Goal: Task Accomplishment & Management: Use online tool/utility

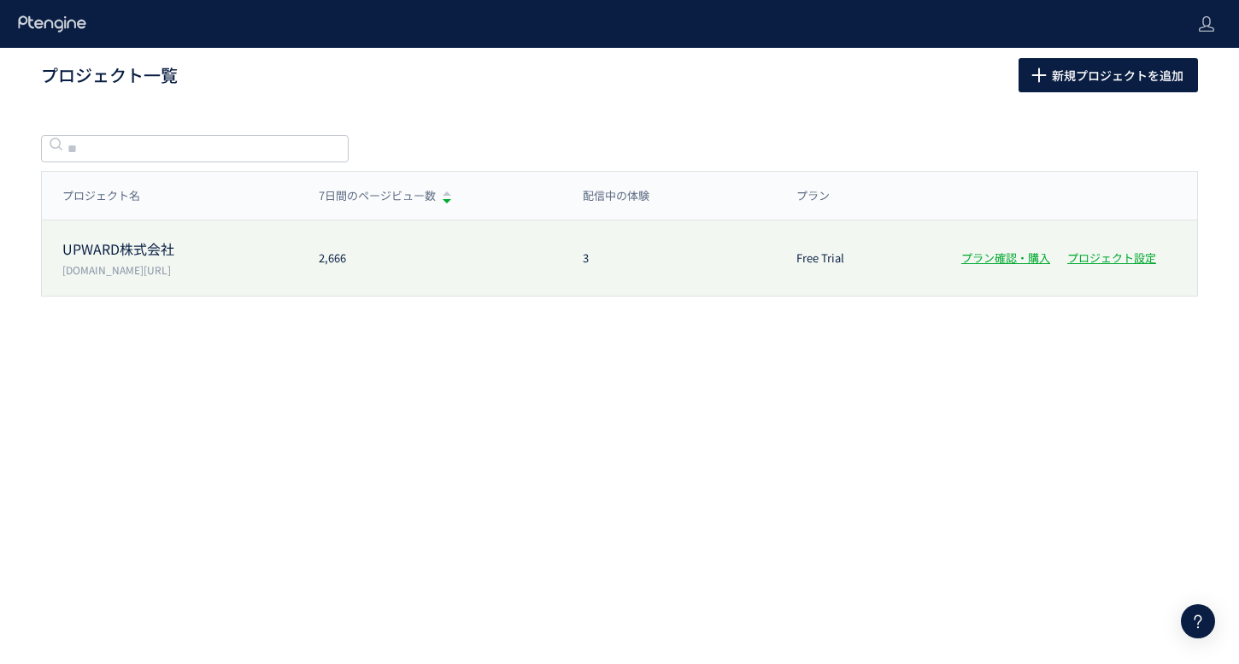
click at [214, 275] on p "[DOMAIN_NAME][URL]" at bounding box center [180, 269] width 236 height 15
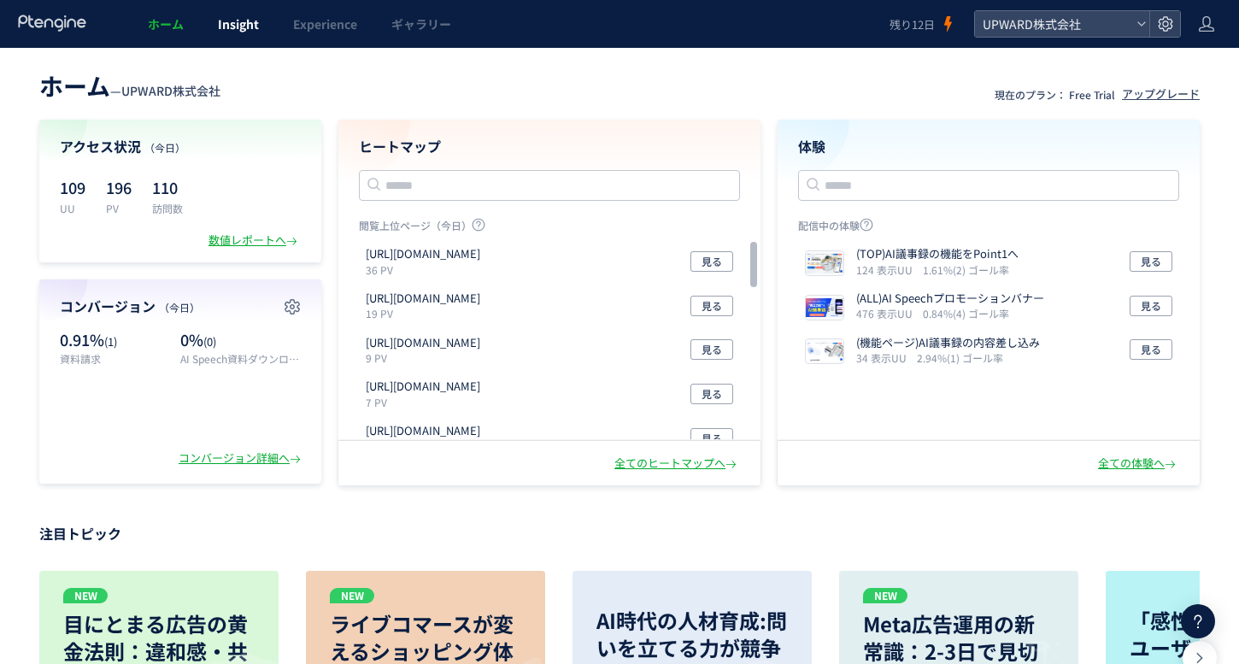
click at [249, 30] on span "Insight" at bounding box center [238, 23] width 41 height 17
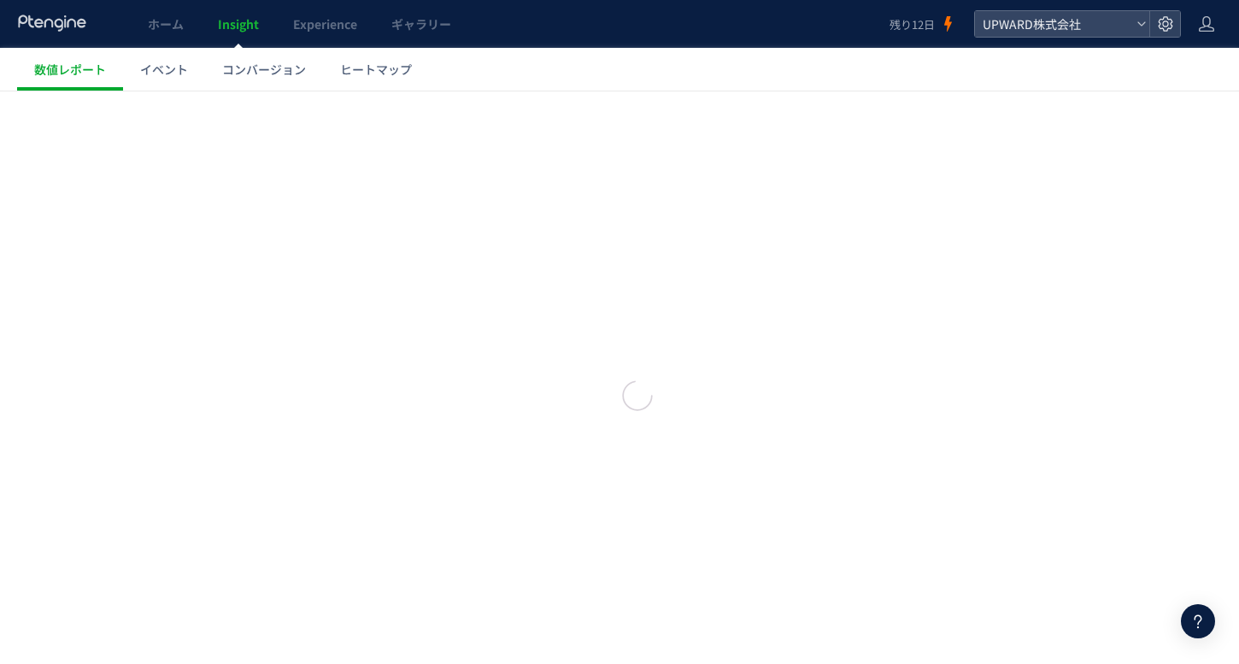
click at [309, 24] on span "Experience" at bounding box center [325, 23] width 64 height 17
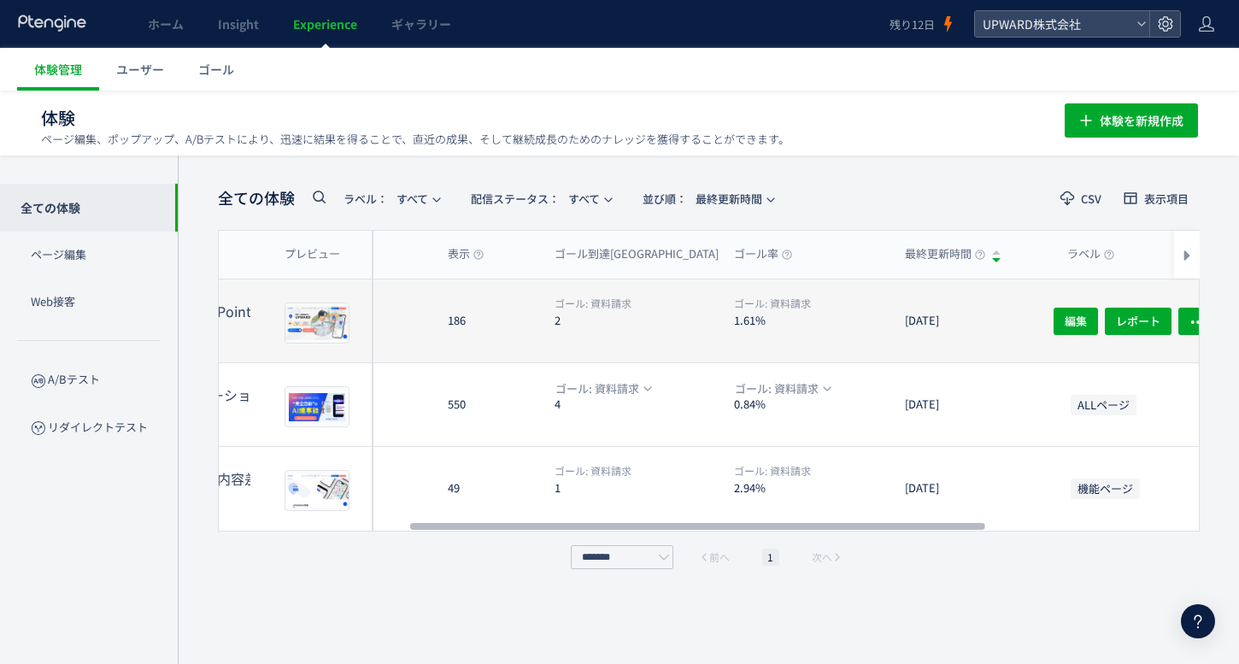
scroll to position [0, 68]
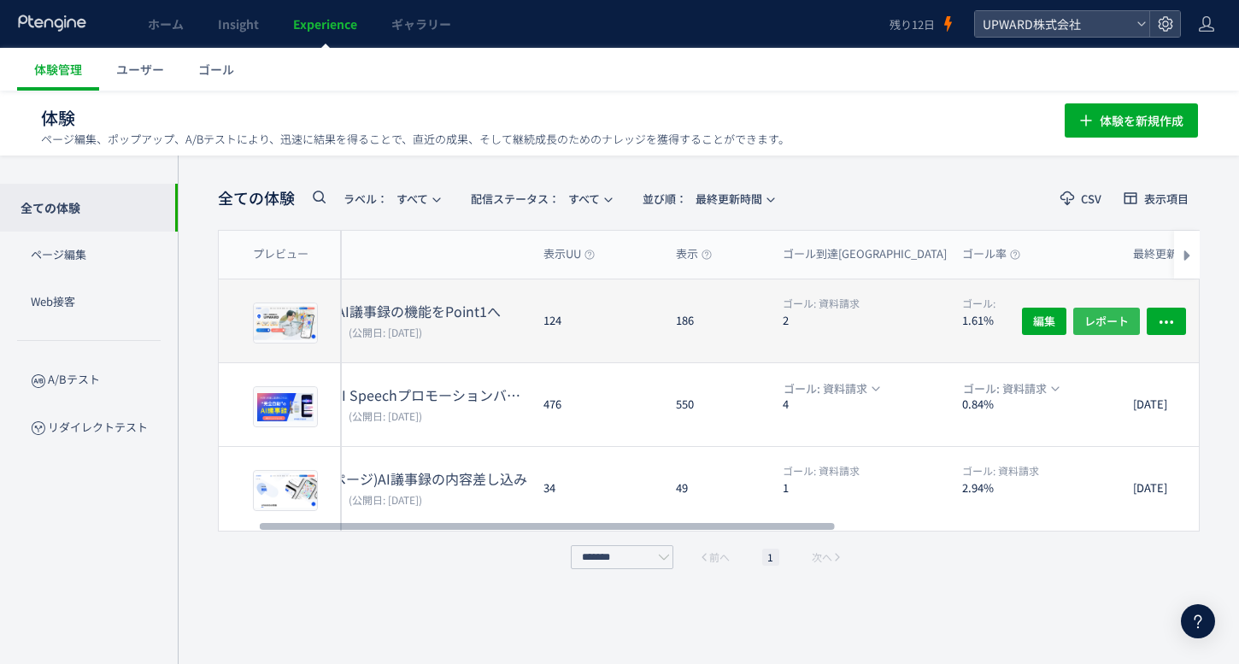
click at [1081, 314] on button "レポート" at bounding box center [1106, 320] width 67 height 27
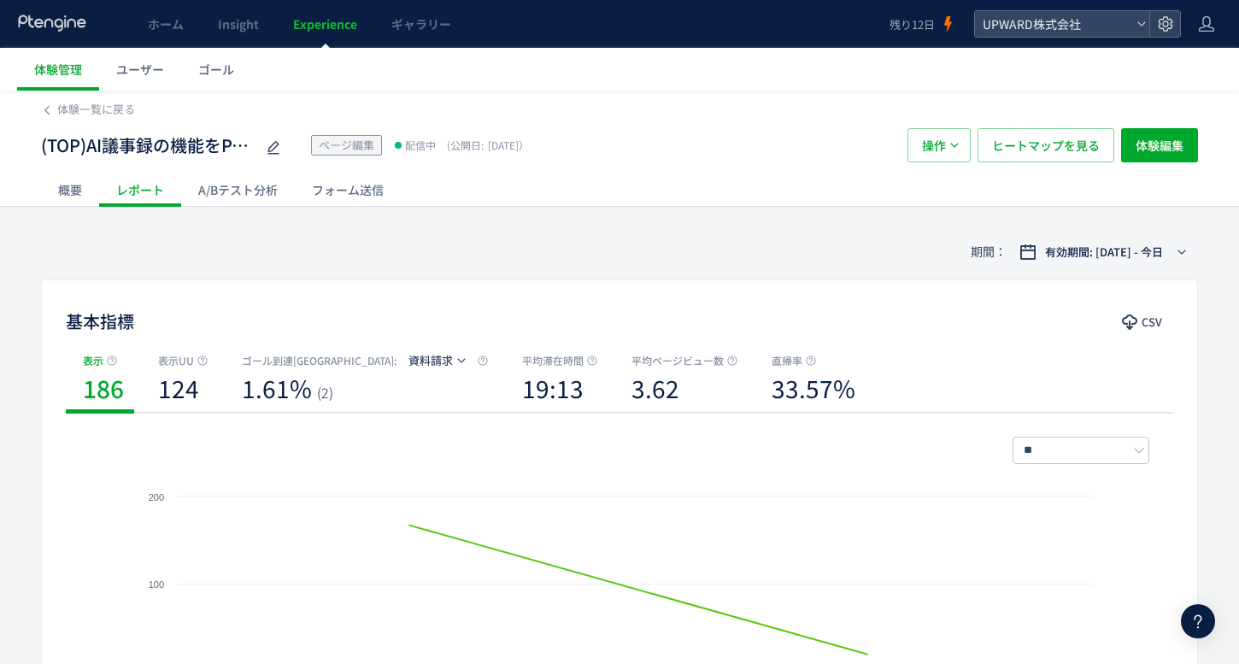
click at [85, 200] on div "概要" at bounding box center [70, 190] width 58 height 34
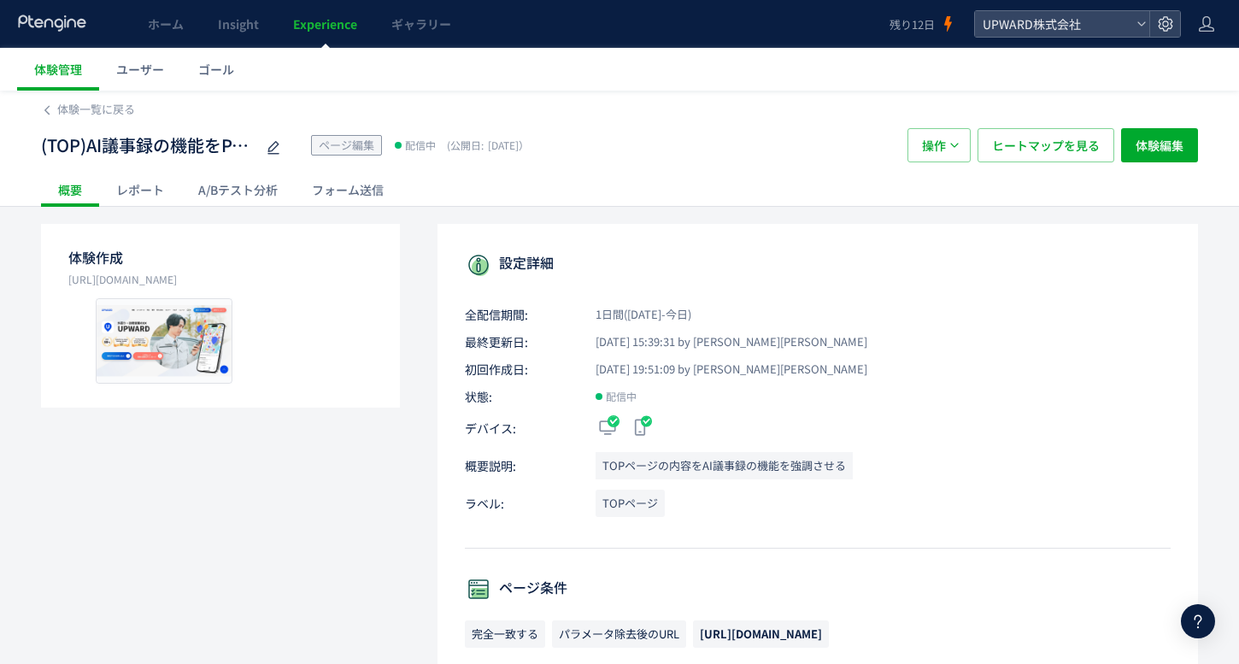
click at [159, 189] on div "レポート" at bounding box center [140, 190] width 82 height 34
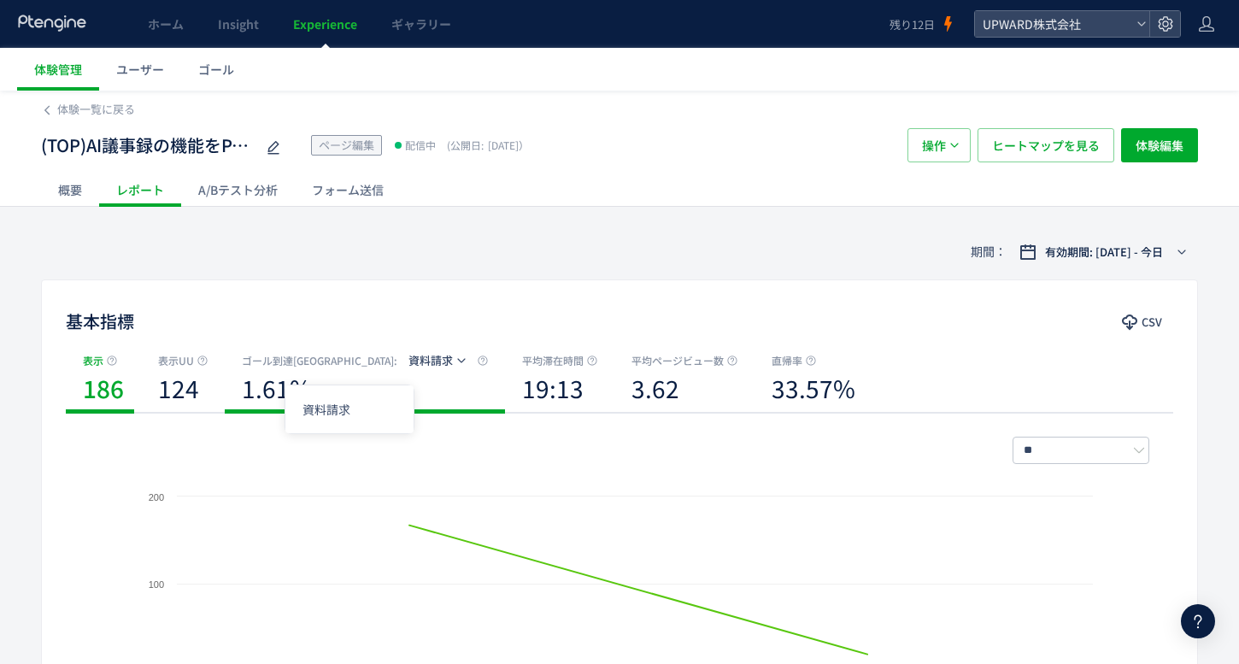
click at [408, 353] on span "資料請求" at bounding box center [430, 360] width 44 height 16
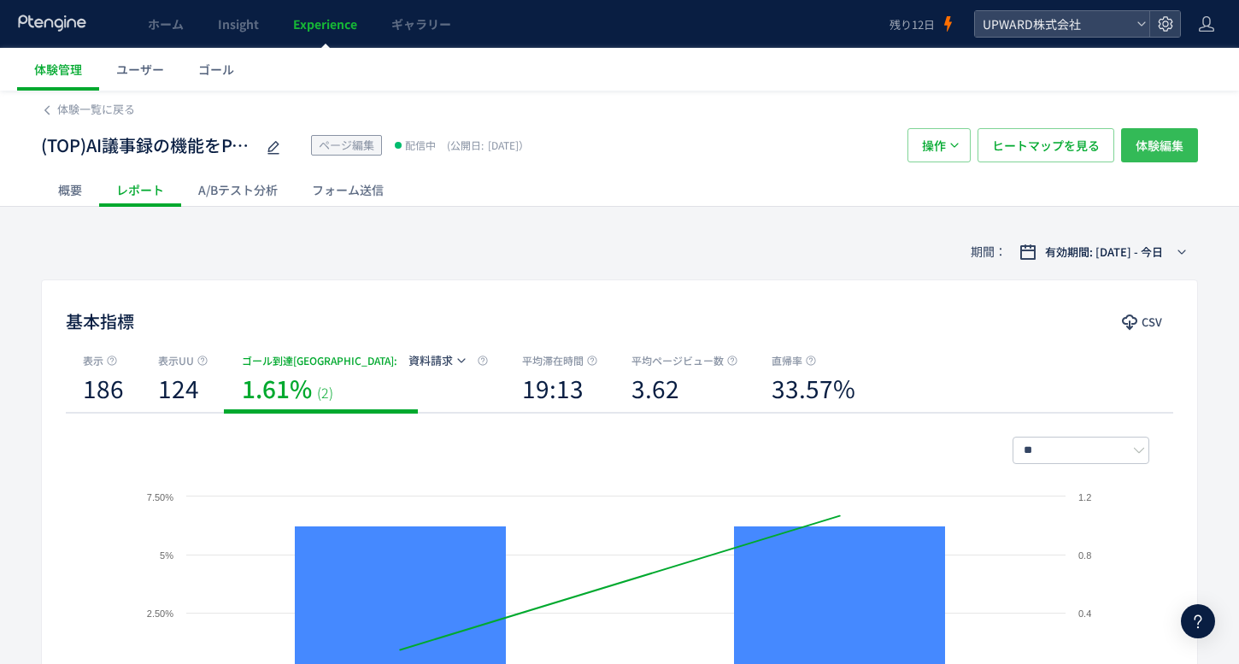
click at [1141, 142] on span "体験編集" at bounding box center [1160, 145] width 48 height 34
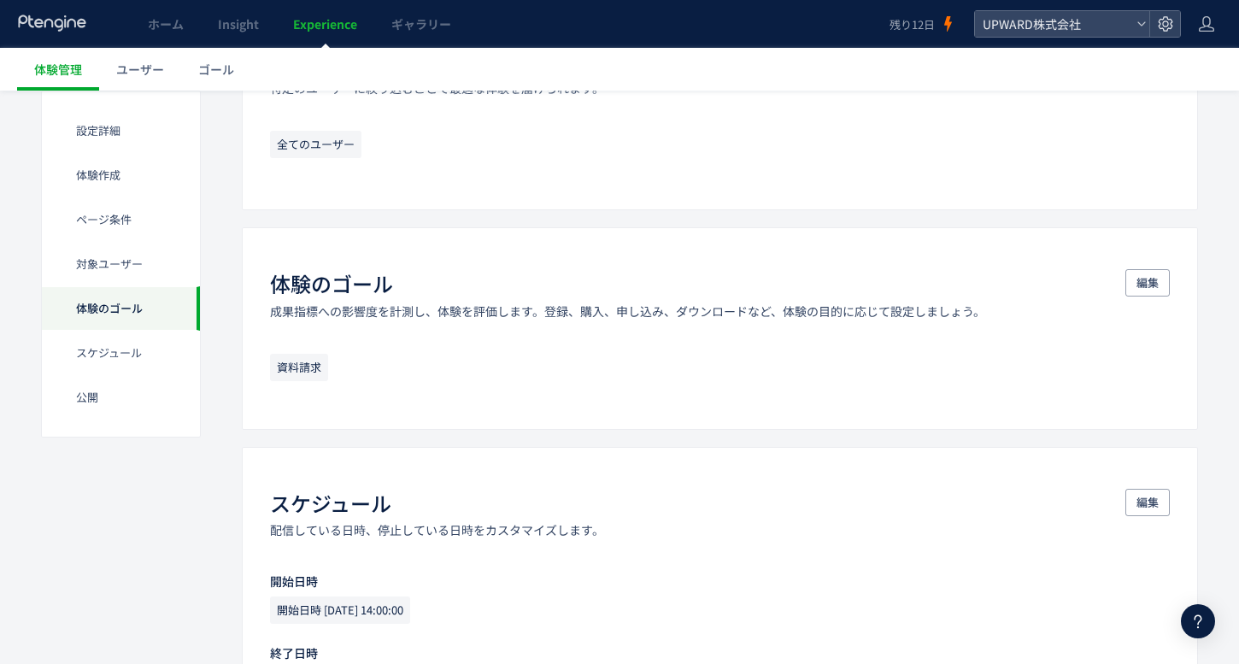
scroll to position [923, 0]
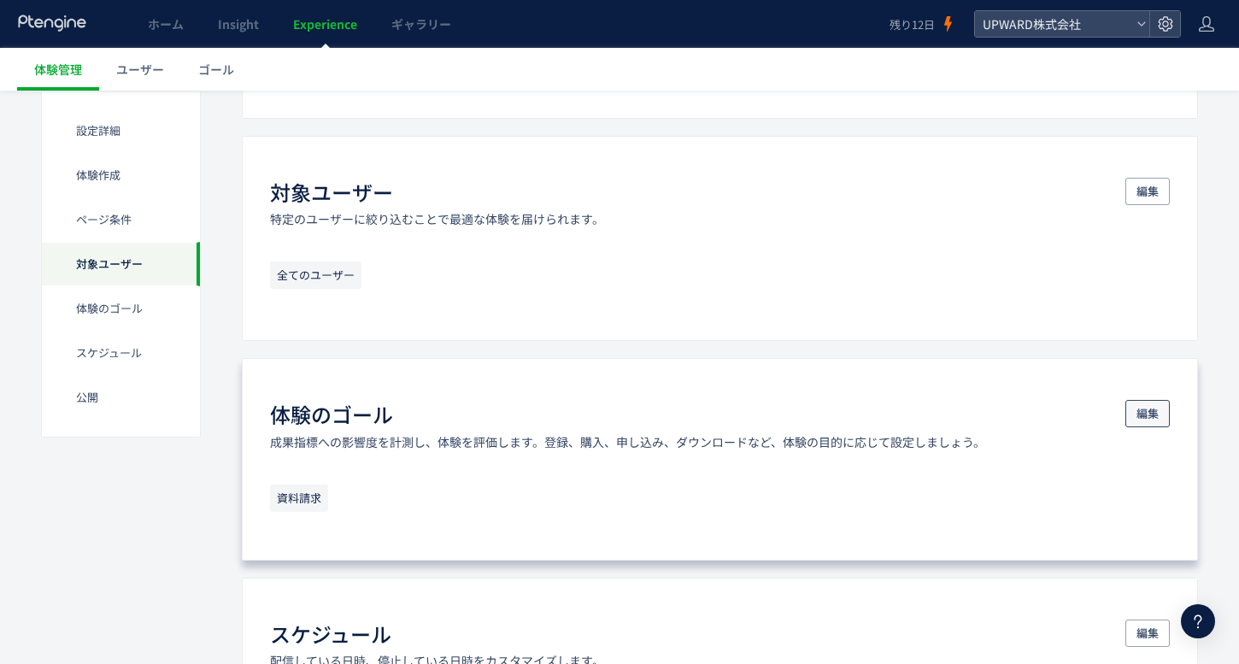
click at [1144, 412] on span "編集" at bounding box center [1148, 413] width 22 height 27
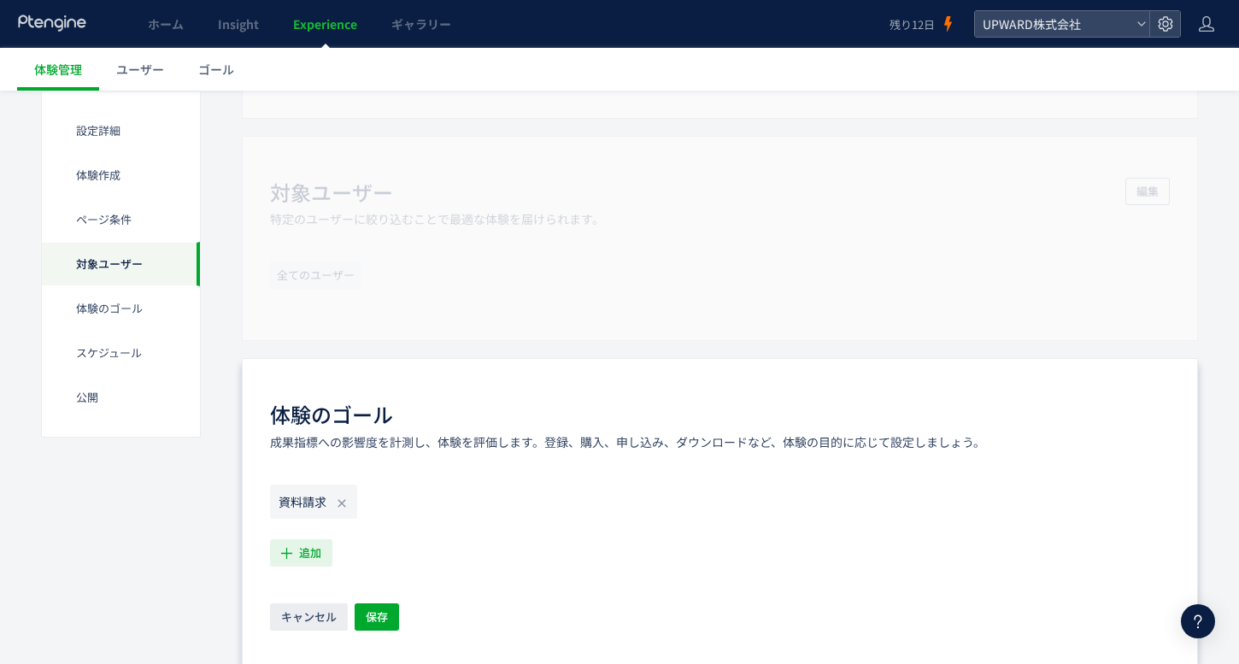
click at [311, 562] on span "追加" at bounding box center [310, 552] width 22 height 27
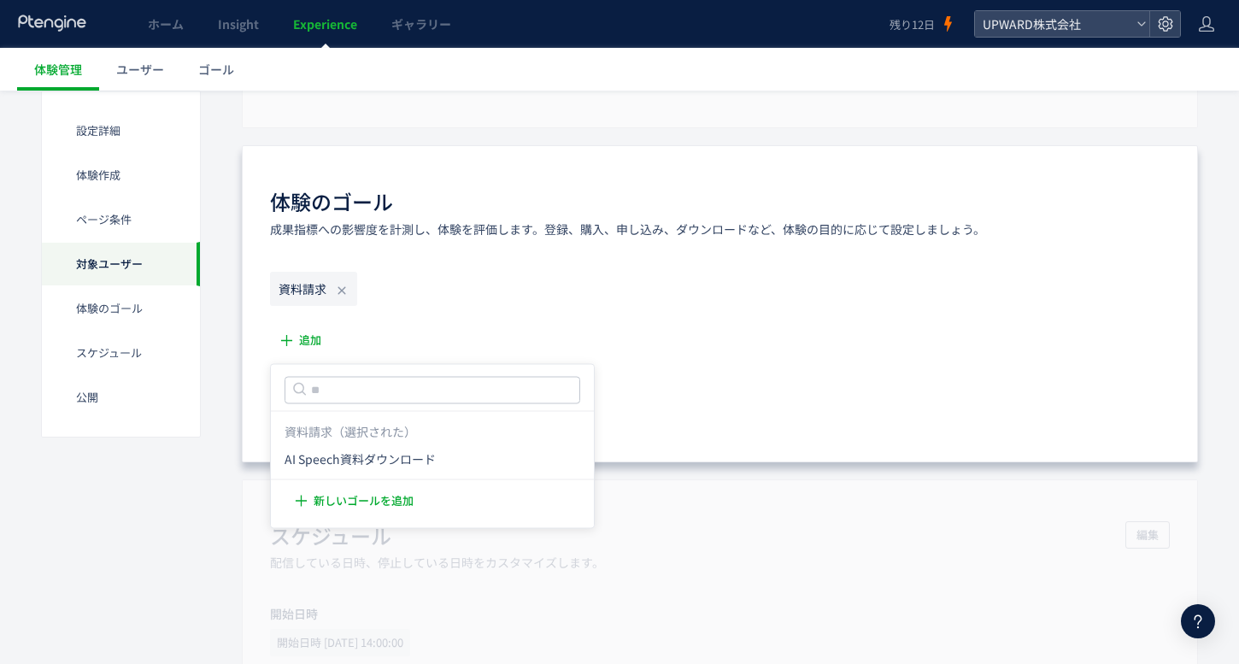
scroll to position [1280, 0]
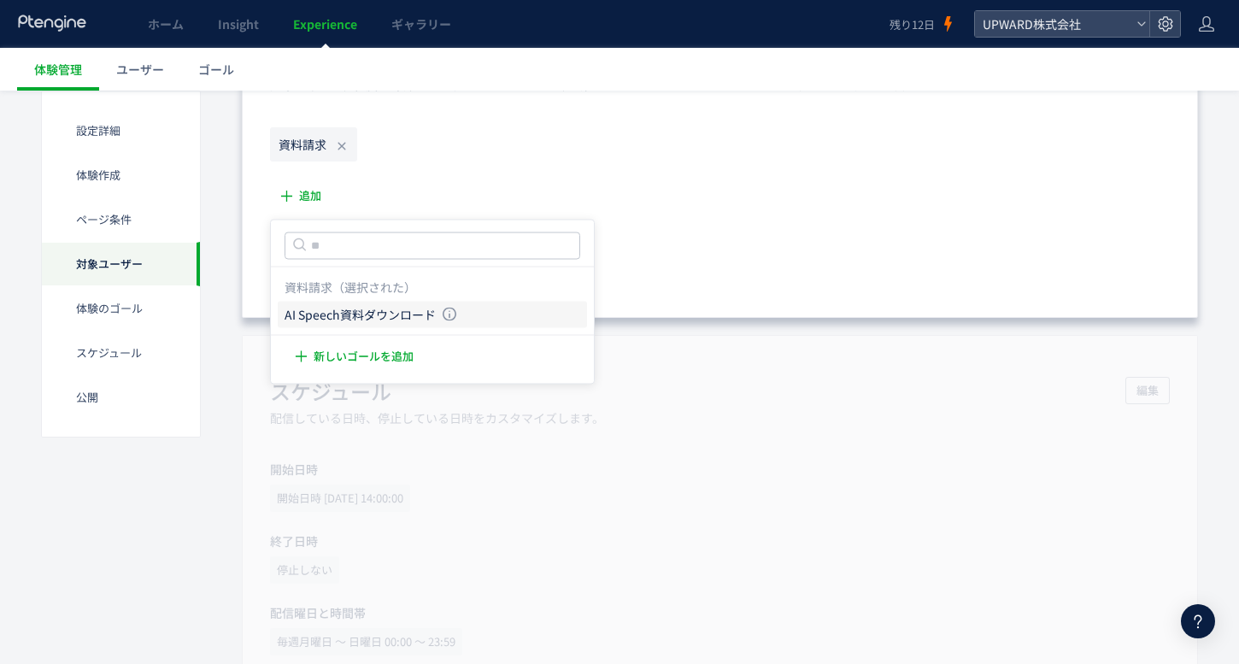
click at [380, 322] on li "AI Speech資料ダウンロード AI Speech資料ダウンロード 条件： 元のページページ[URL][DOMAIN_NAME]に 含むページに訪問した場合" at bounding box center [432, 314] width 309 height 27
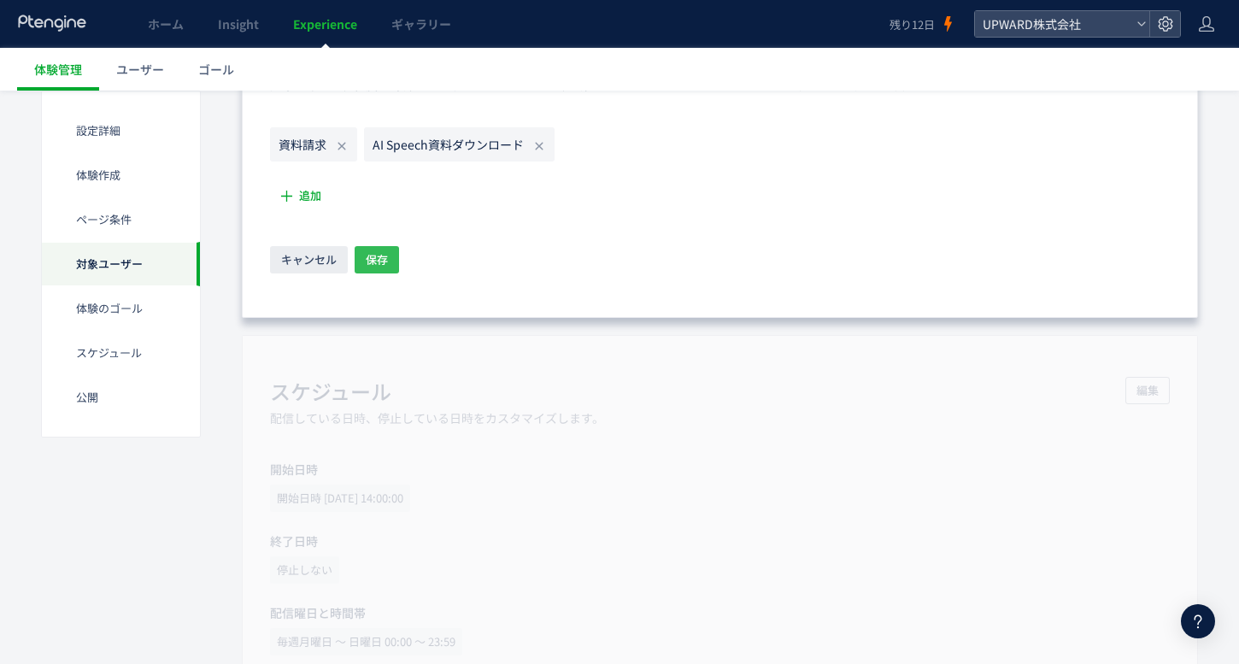
click at [385, 251] on span "保存" at bounding box center [377, 259] width 22 height 27
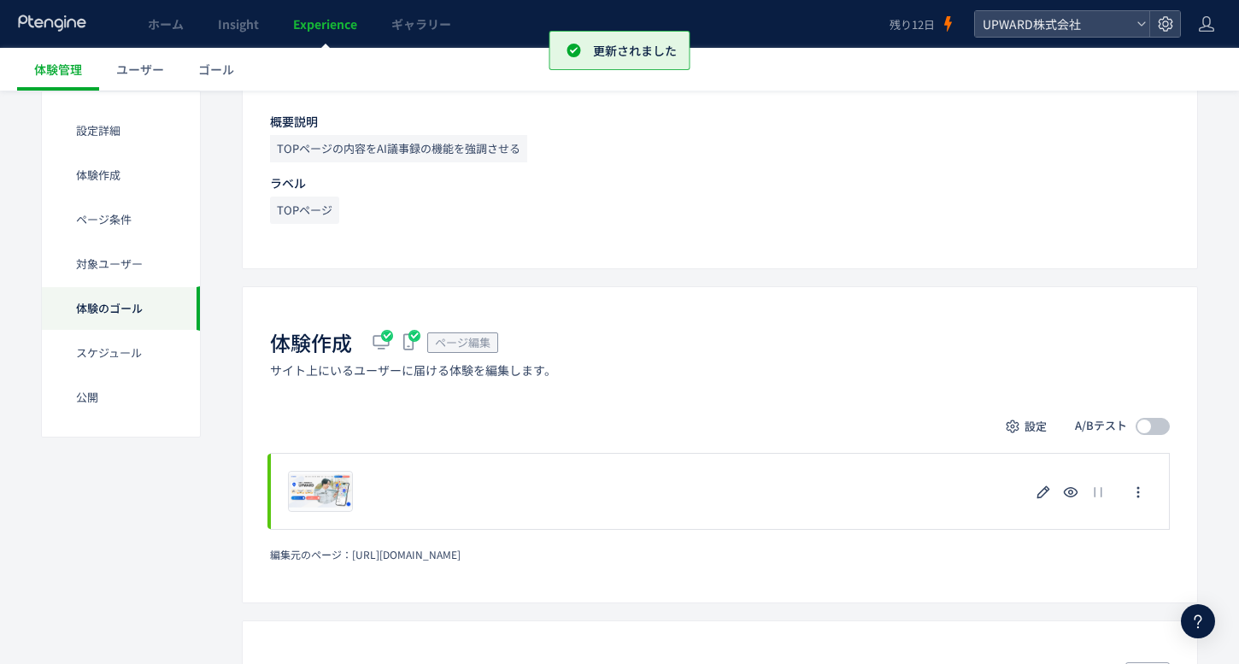
scroll to position [0, 0]
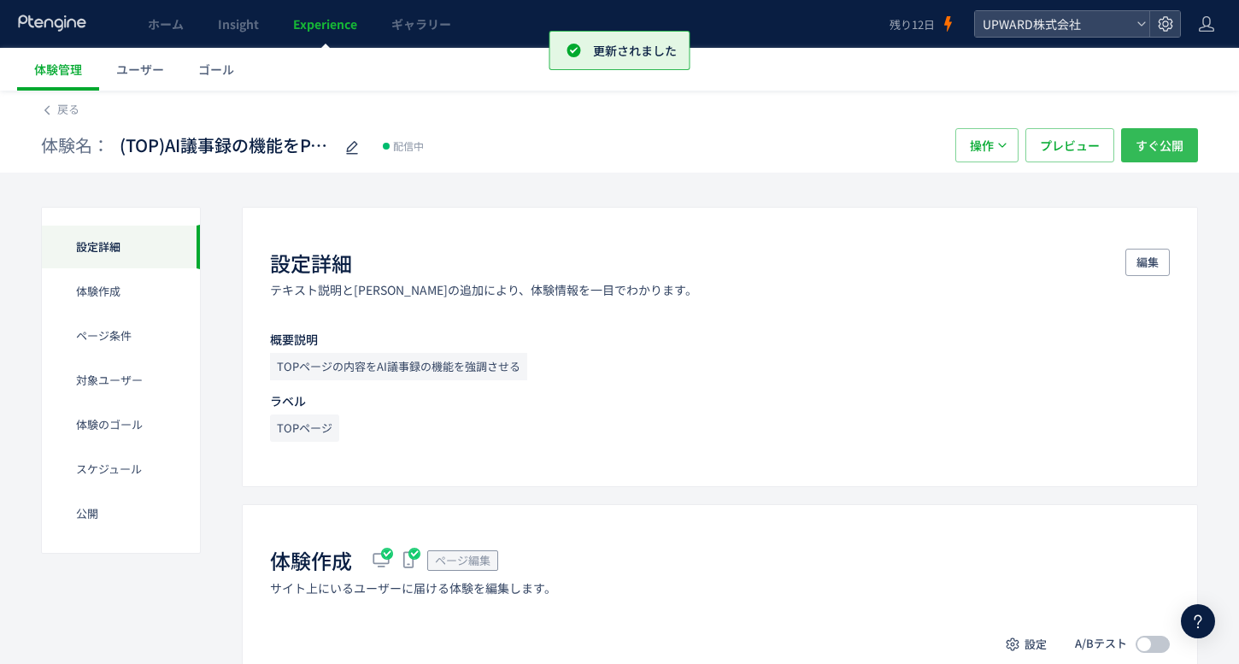
click at [1140, 134] on span "すぐ公開" at bounding box center [1160, 145] width 48 height 34
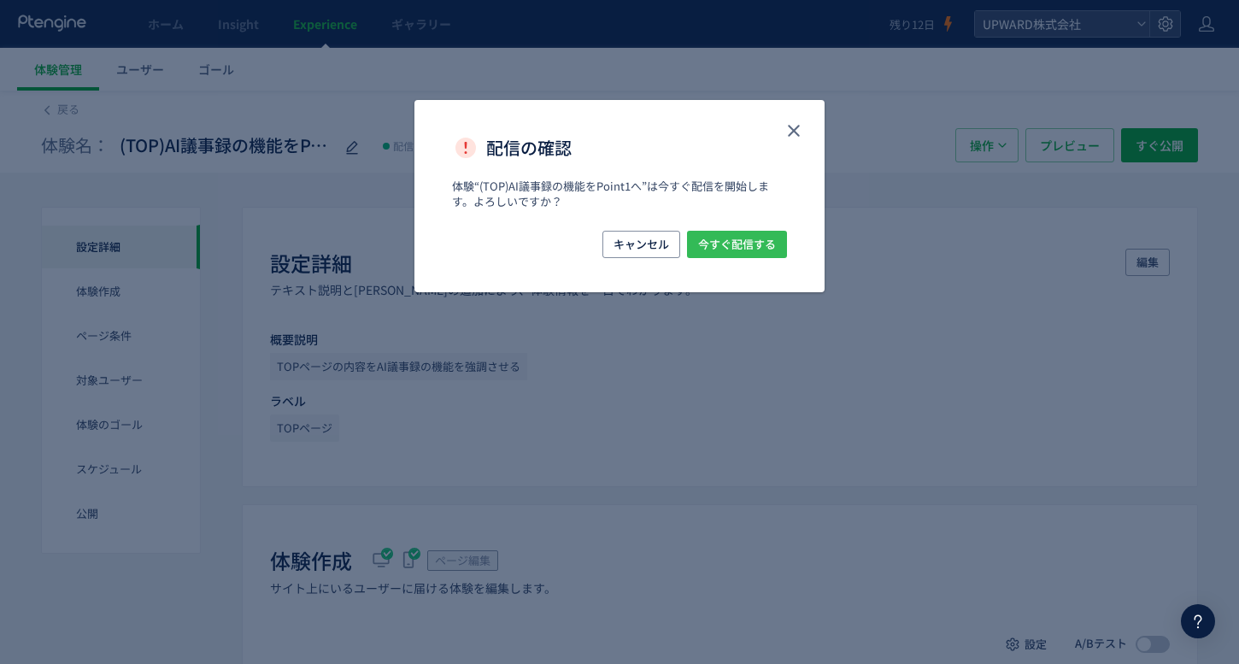
click at [768, 250] on span "今すぐ配信する" at bounding box center [737, 244] width 78 height 27
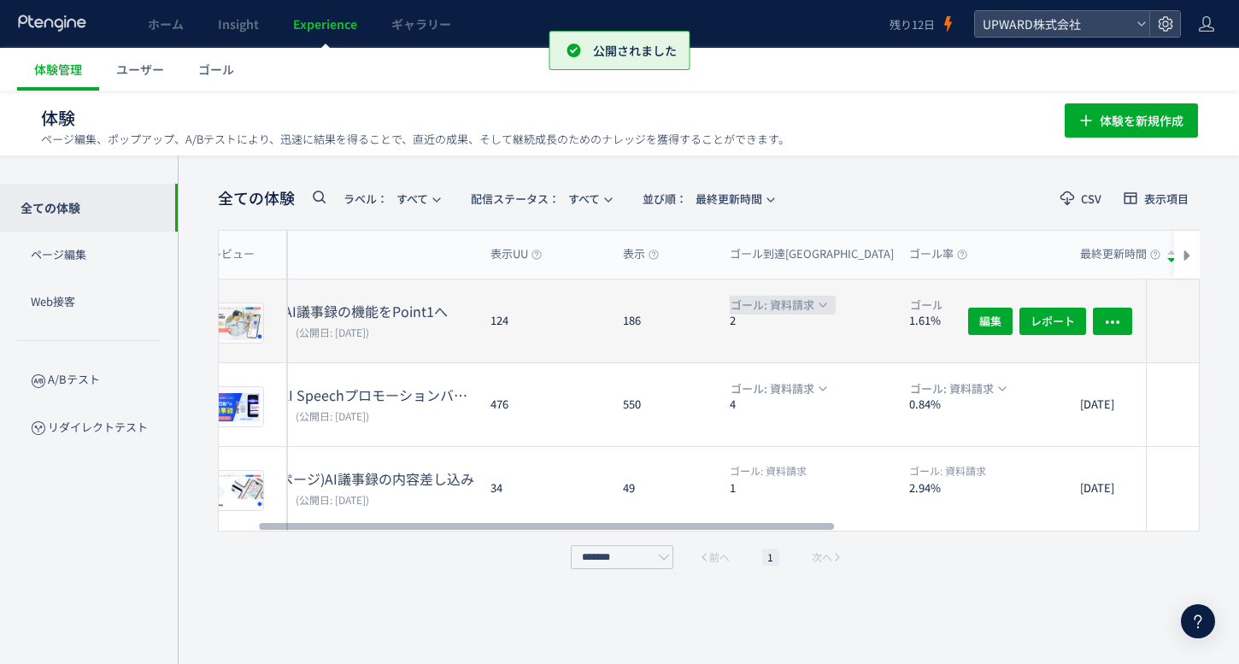
scroll to position [0, 144]
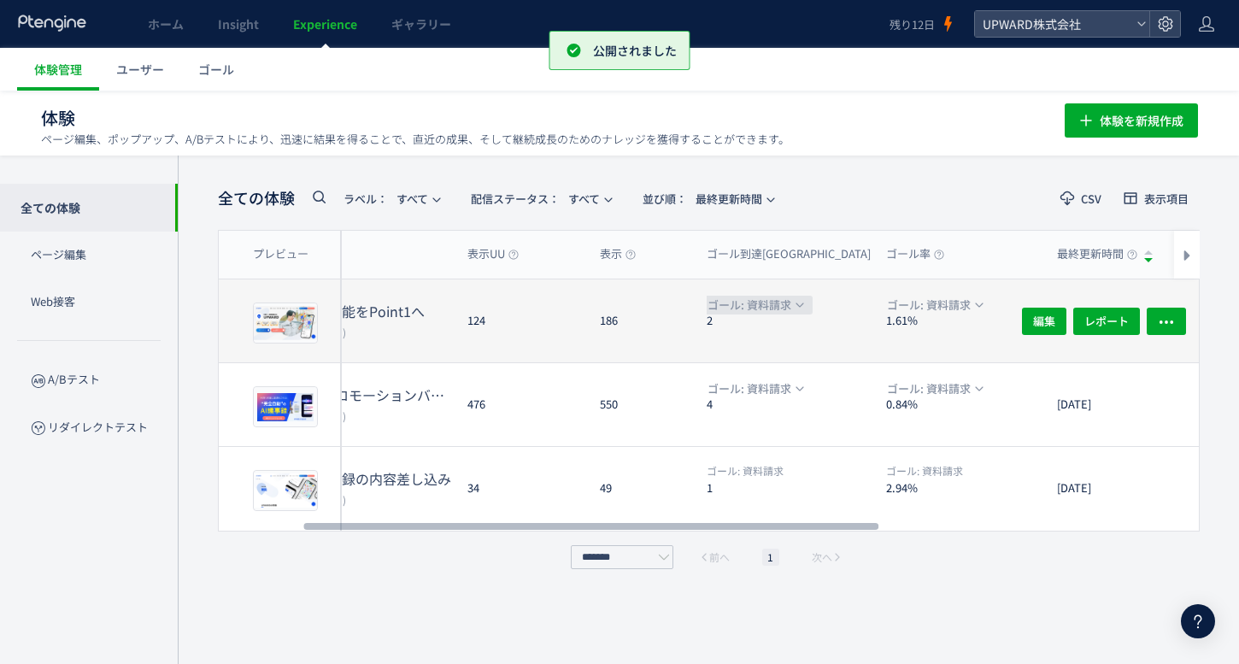
click at [796, 302] on use "button" at bounding box center [800, 304] width 8 height 4
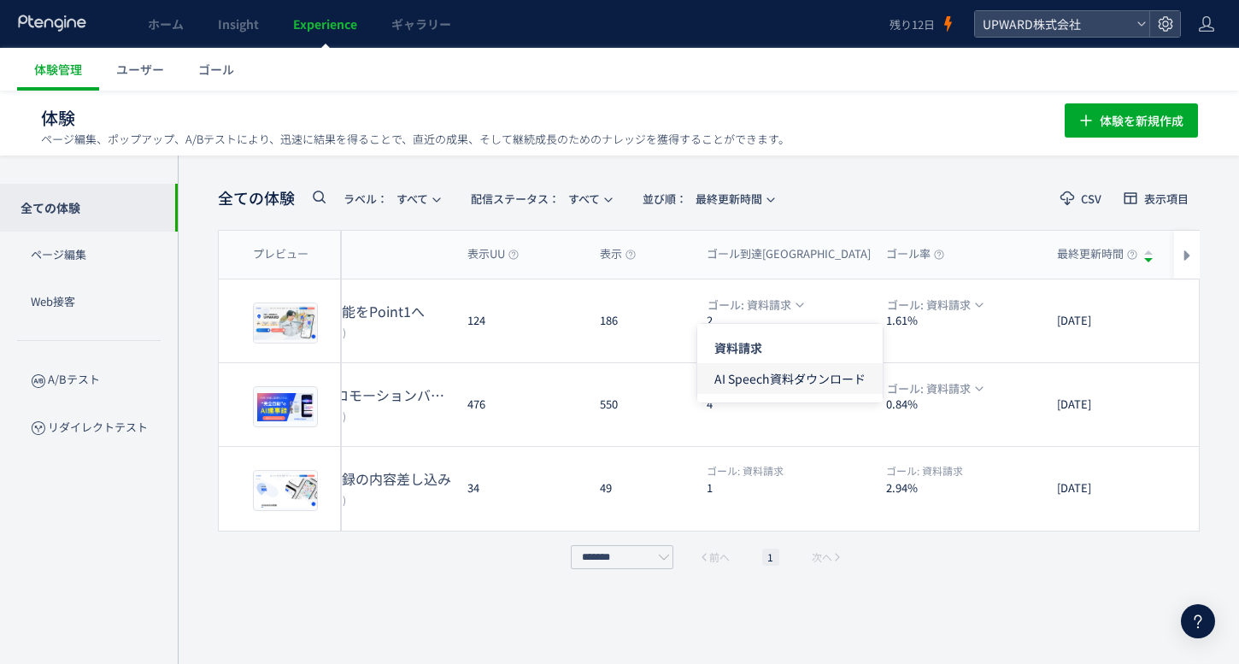
click at [786, 372] on span "AI Speech資料ダウンロード" at bounding box center [789, 378] width 151 height 31
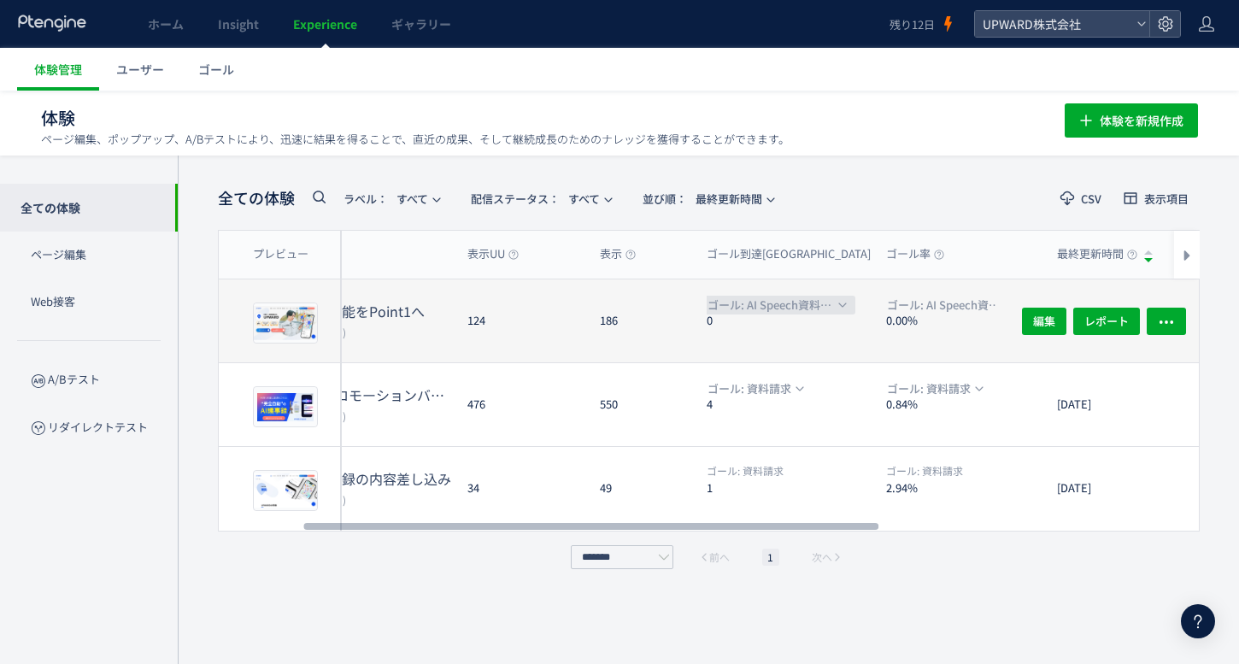
click at [786, 310] on span "ゴール: AI Speech資料ダウンロード" at bounding box center [771, 305] width 126 height 19
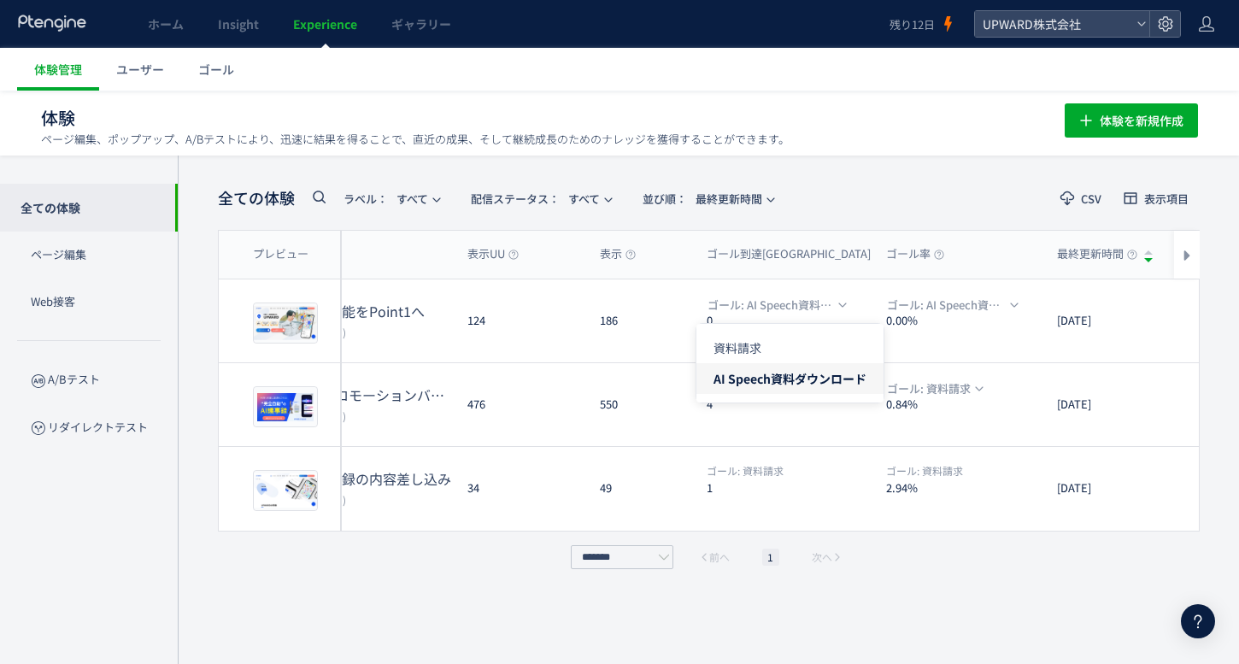
click at [773, 374] on li "AI Speech資料ダウンロード" at bounding box center [789, 378] width 187 height 31
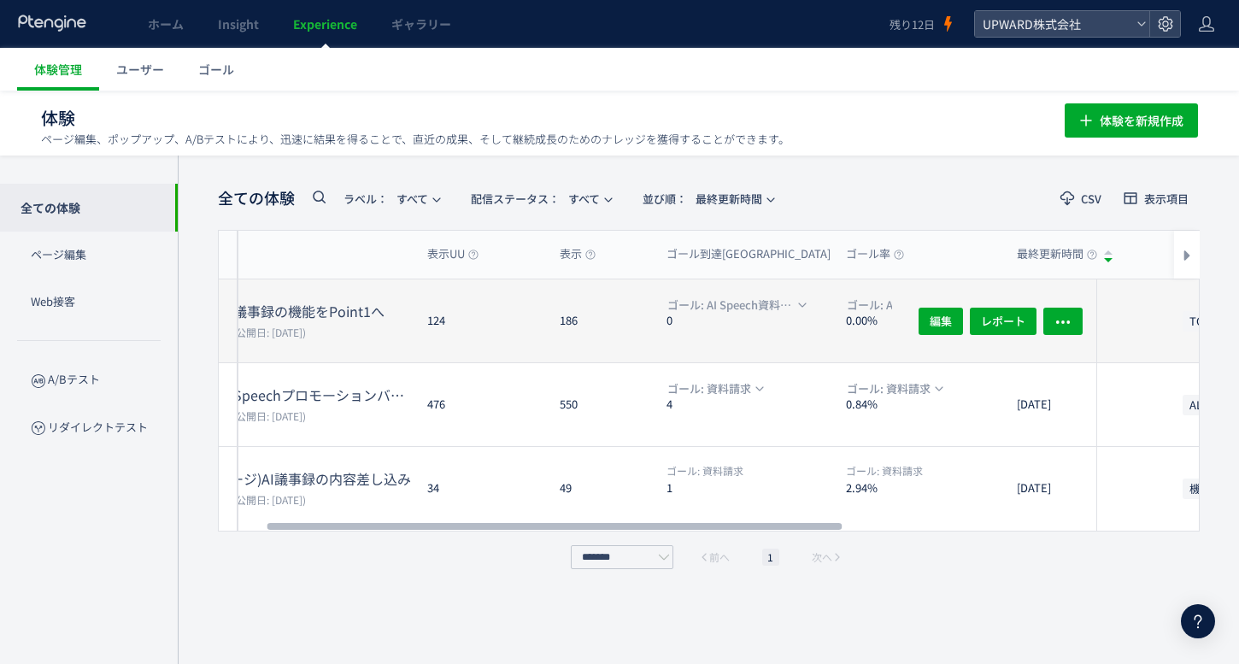
scroll to position [0, 256]
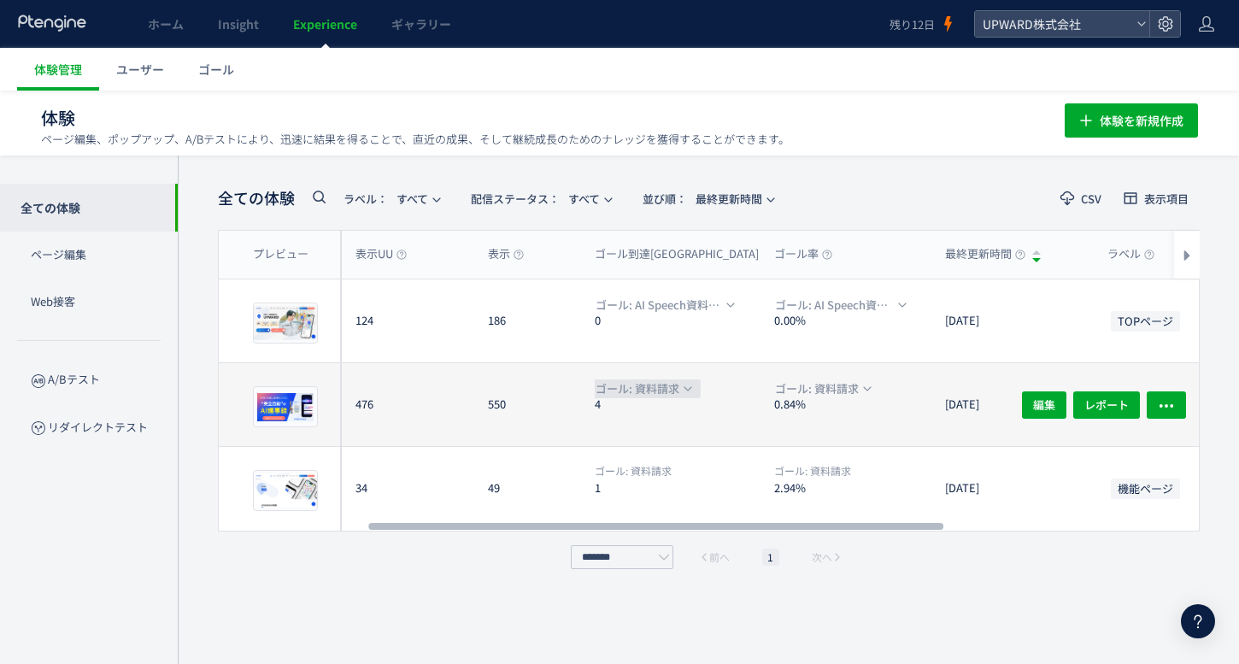
click at [676, 386] on span "ゴール: 資料請求" at bounding box center [638, 388] width 84 height 19
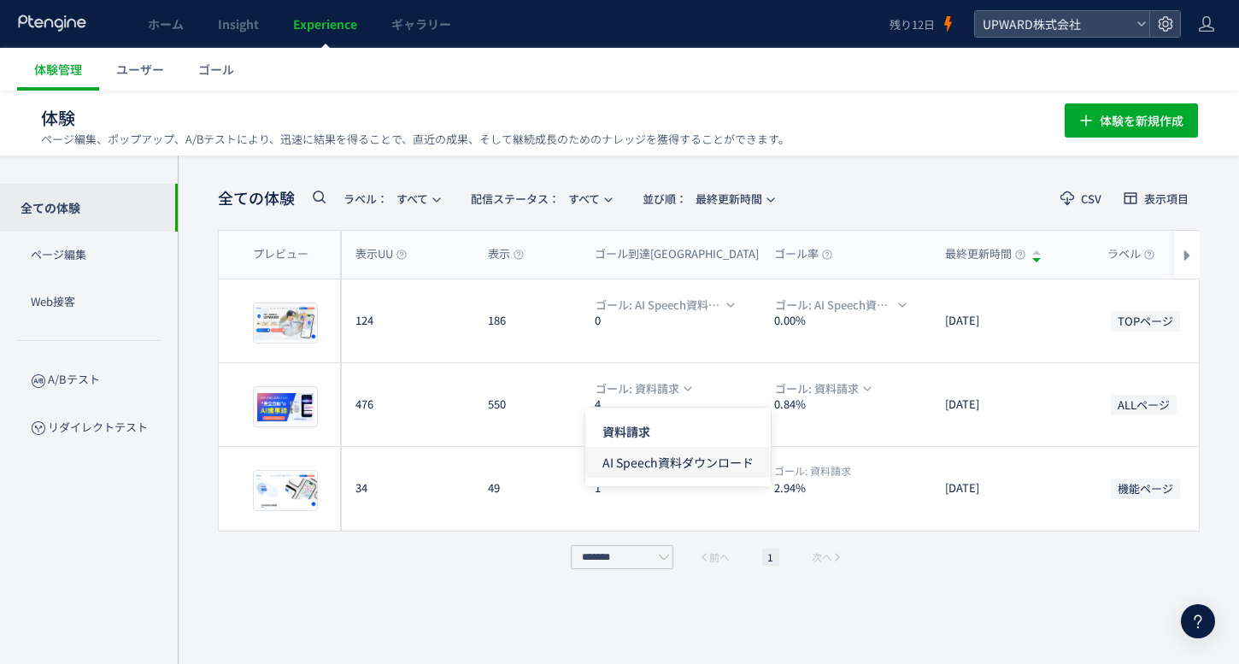
click at [668, 455] on span "AI Speech資料ダウンロード" at bounding box center [677, 462] width 151 height 31
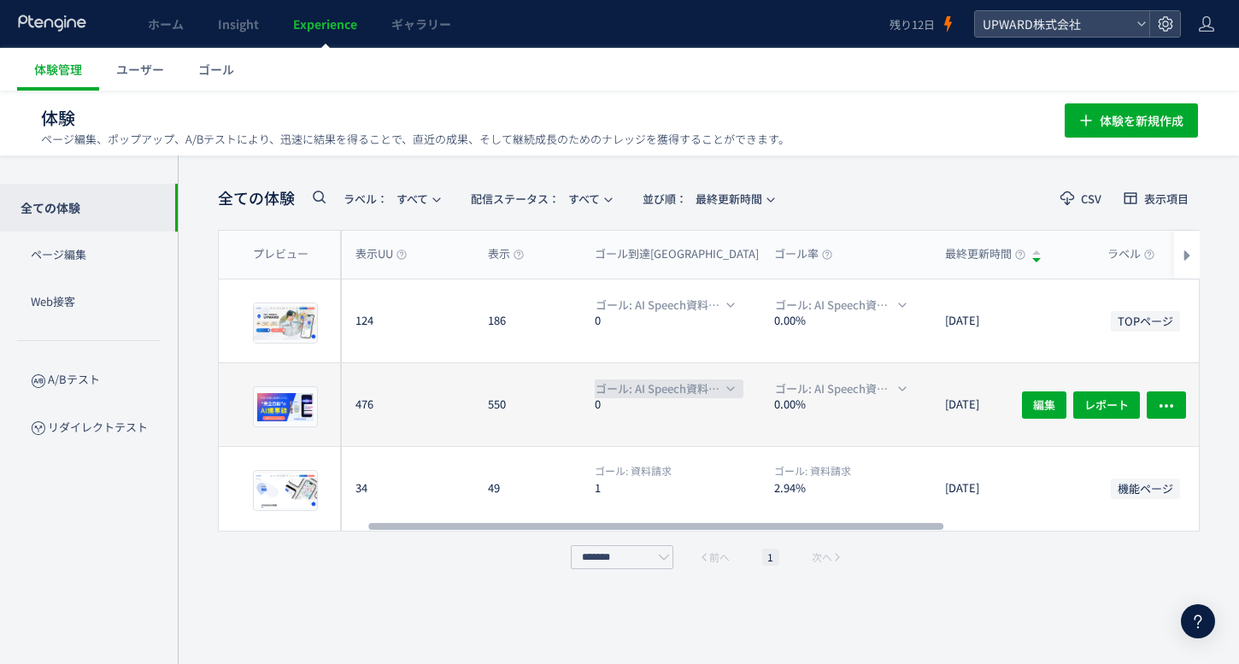
click at [683, 392] on span "ゴール: AI Speech資料ダウンロード" at bounding box center [659, 388] width 126 height 19
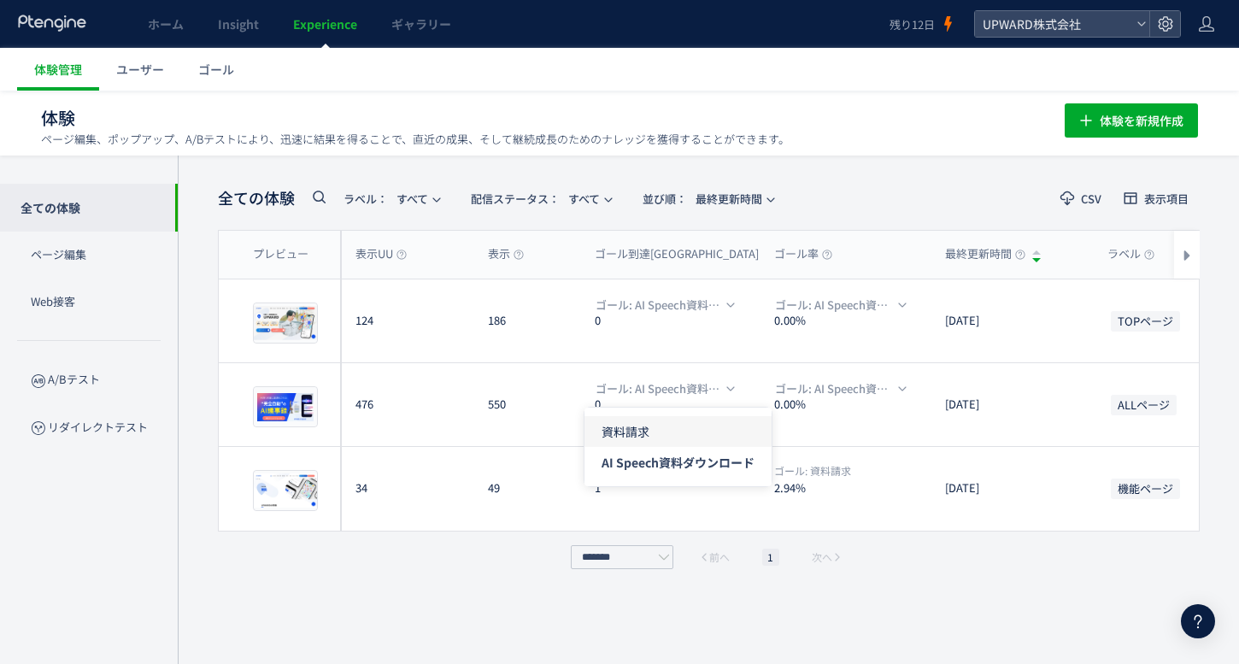
click at [683, 425] on span "資料請求" at bounding box center [678, 431] width 153 height 31
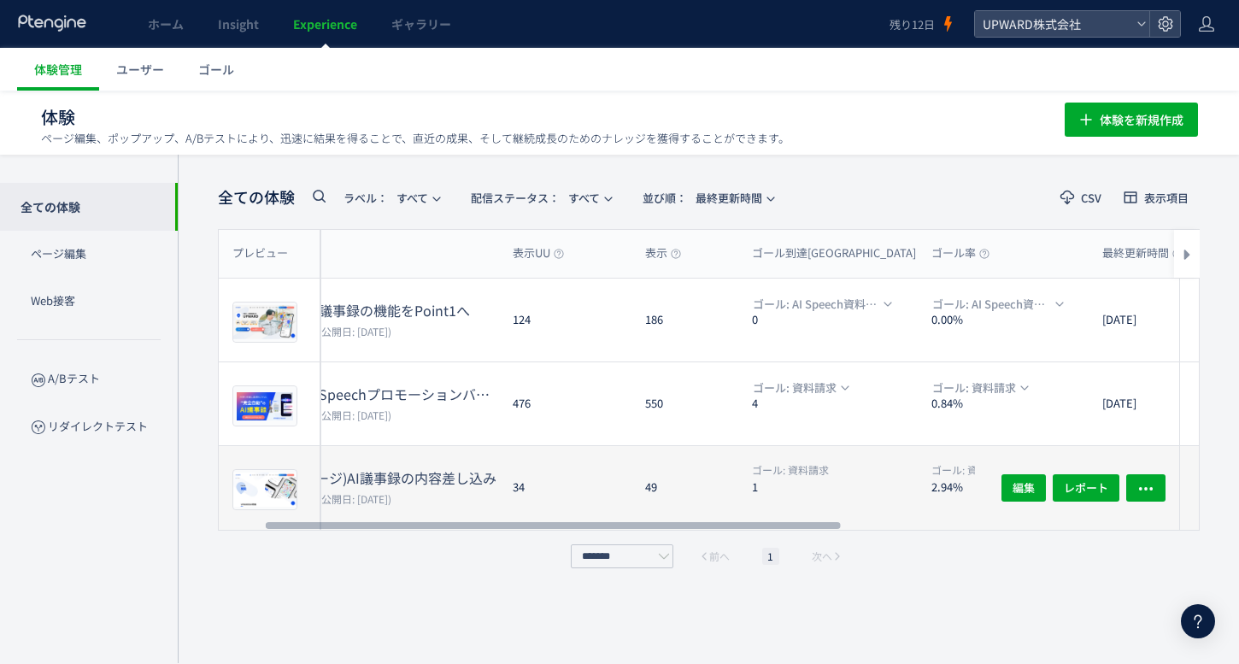
scroll to position [0, 78]
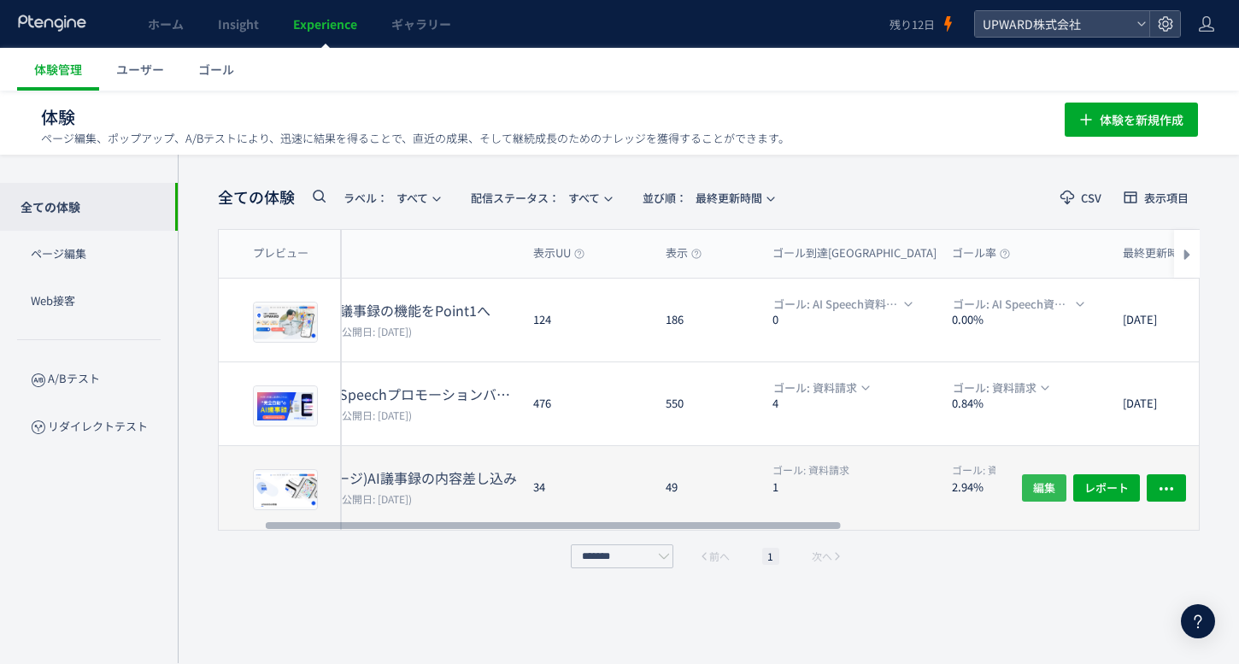
click at [1026, 478] on button "編集" at bounding box center [1044, 487] width 44 height 27
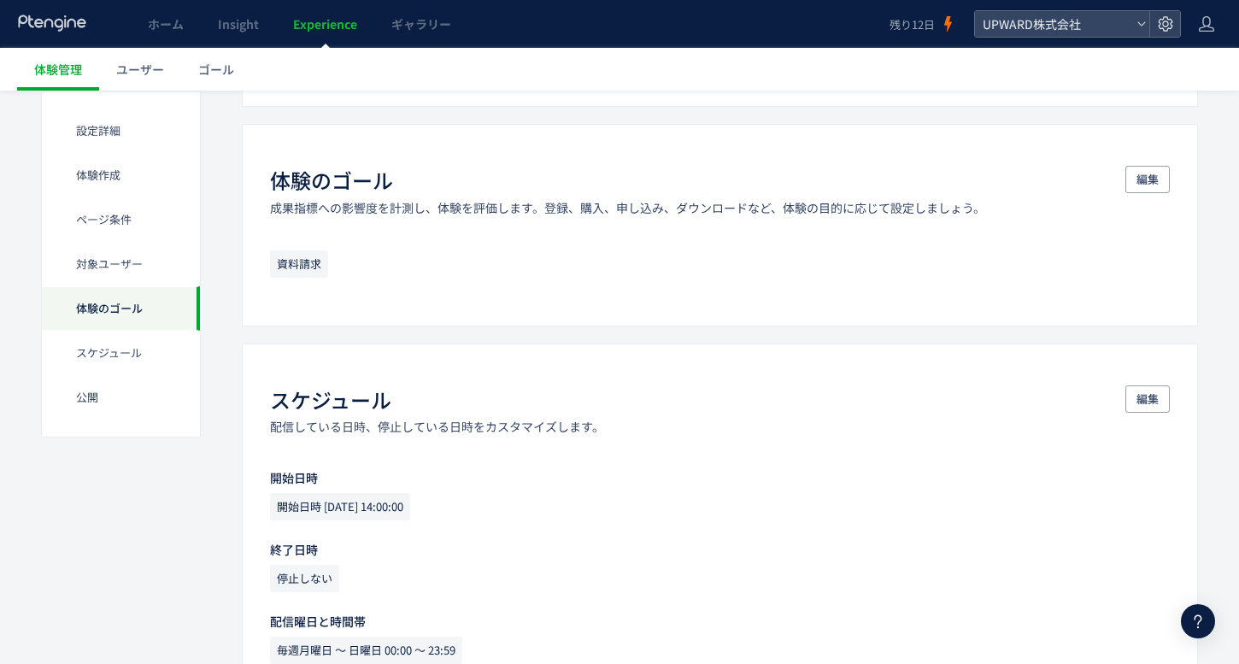
scroll to position [1160, 0]
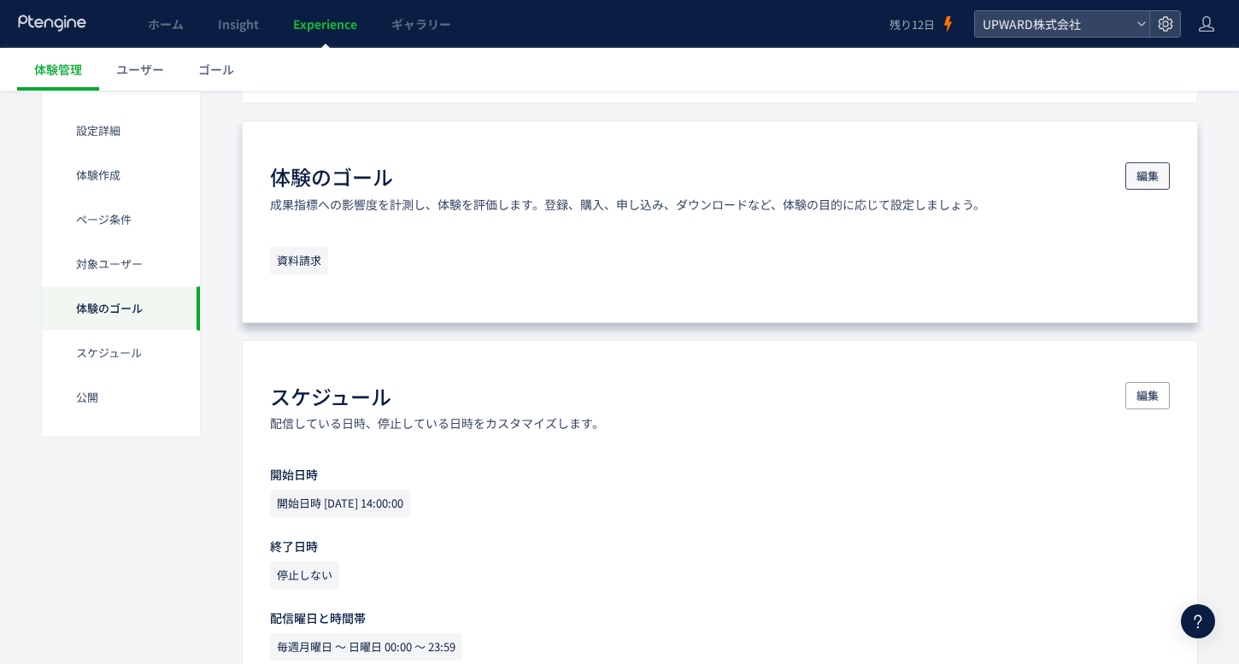
click at [1149, 169] on span "編集" at bounding box center [1148, 175] width 22 height 27
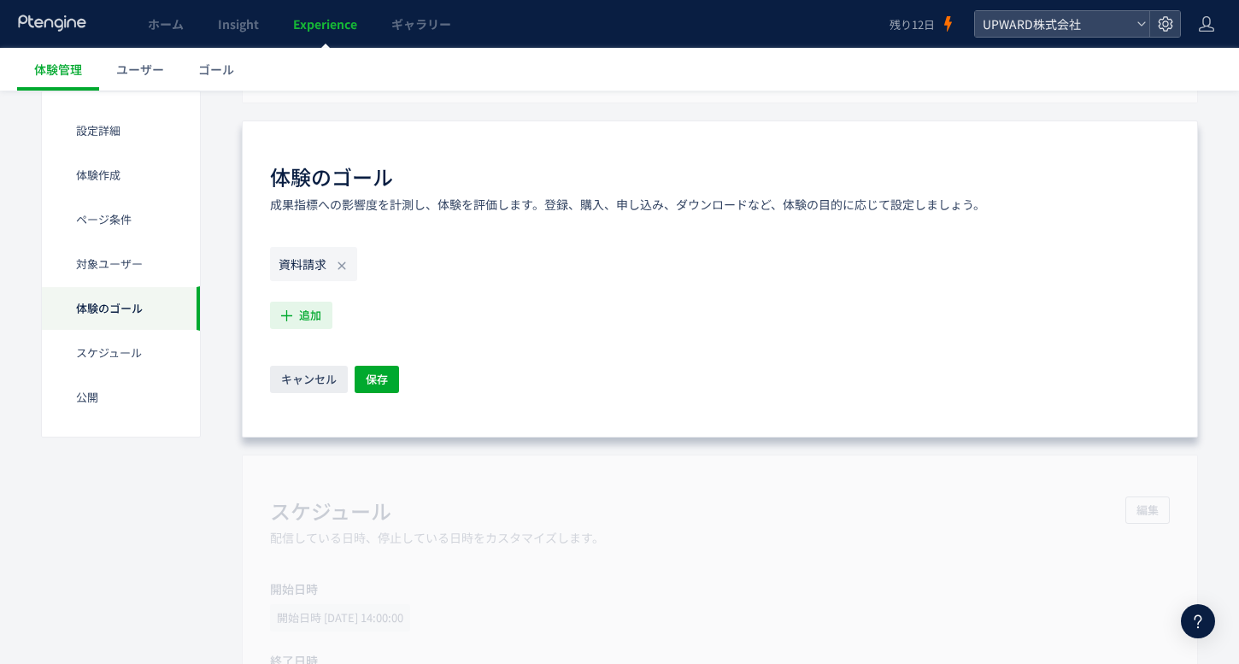
click at [320, 308] on span "追加" at bounding box center [310, 315] width 22 height 27
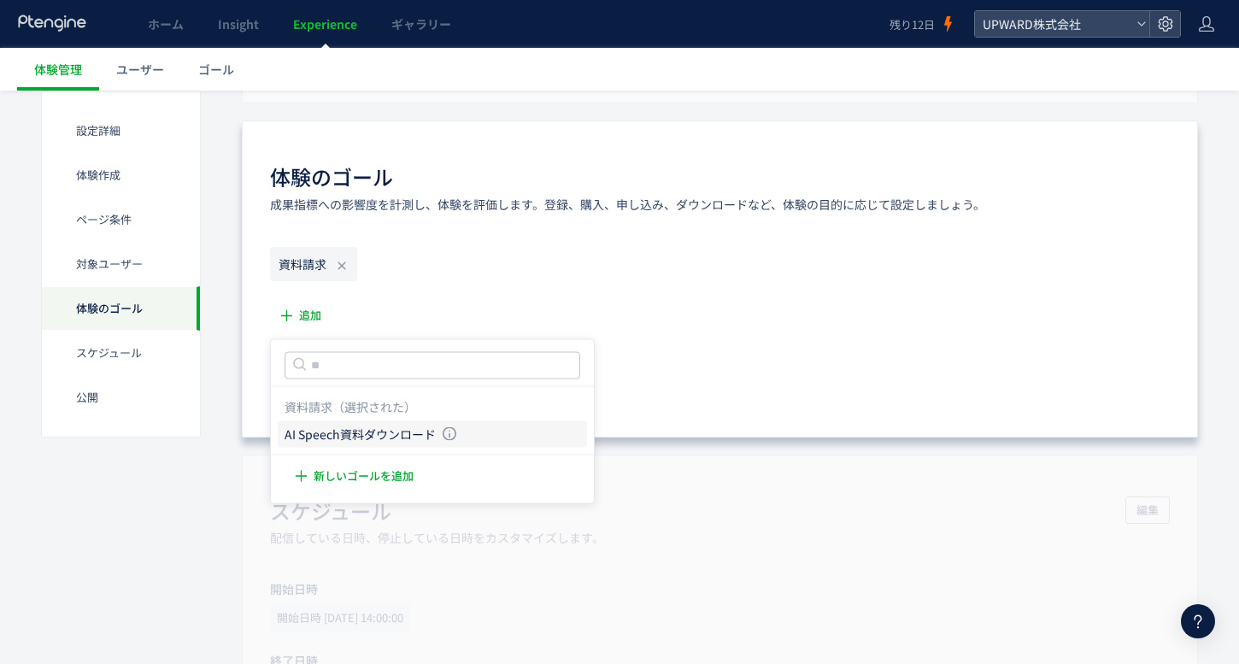
click at [400, 432] on icon "AI Speech資料ダウンロード" at bounding box center [360, 434] width 151 height 17
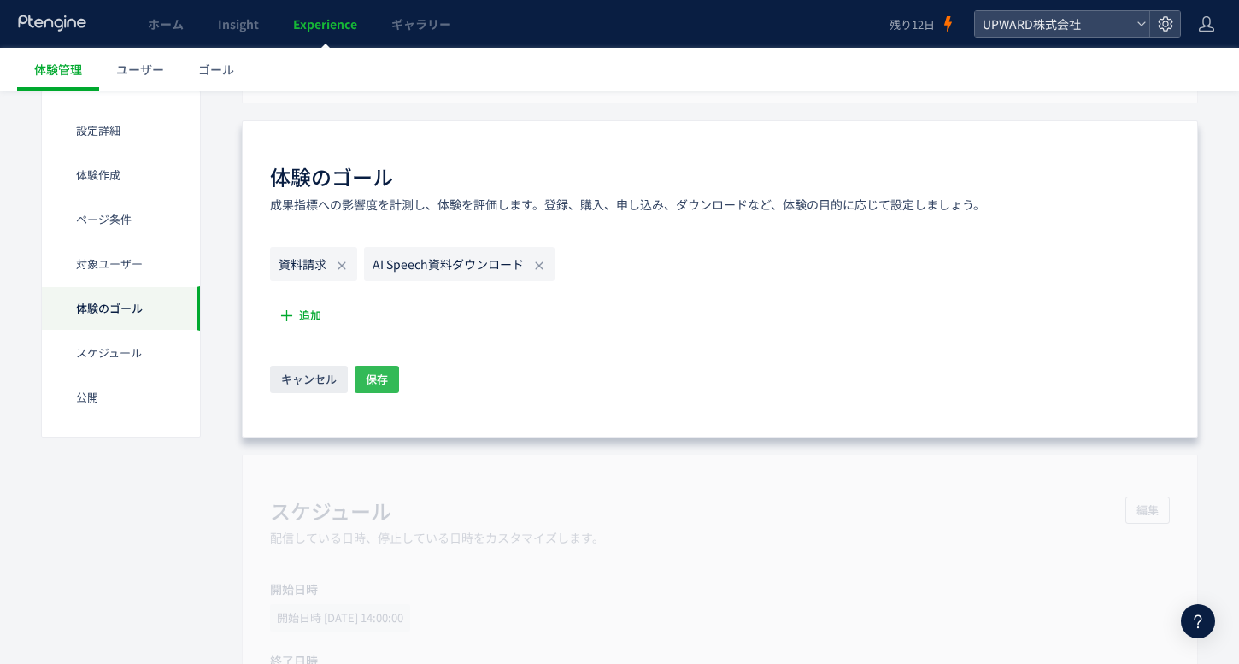
click at [385, 375] on span "保存" at bounding box center [377, 379] width 22 height 27
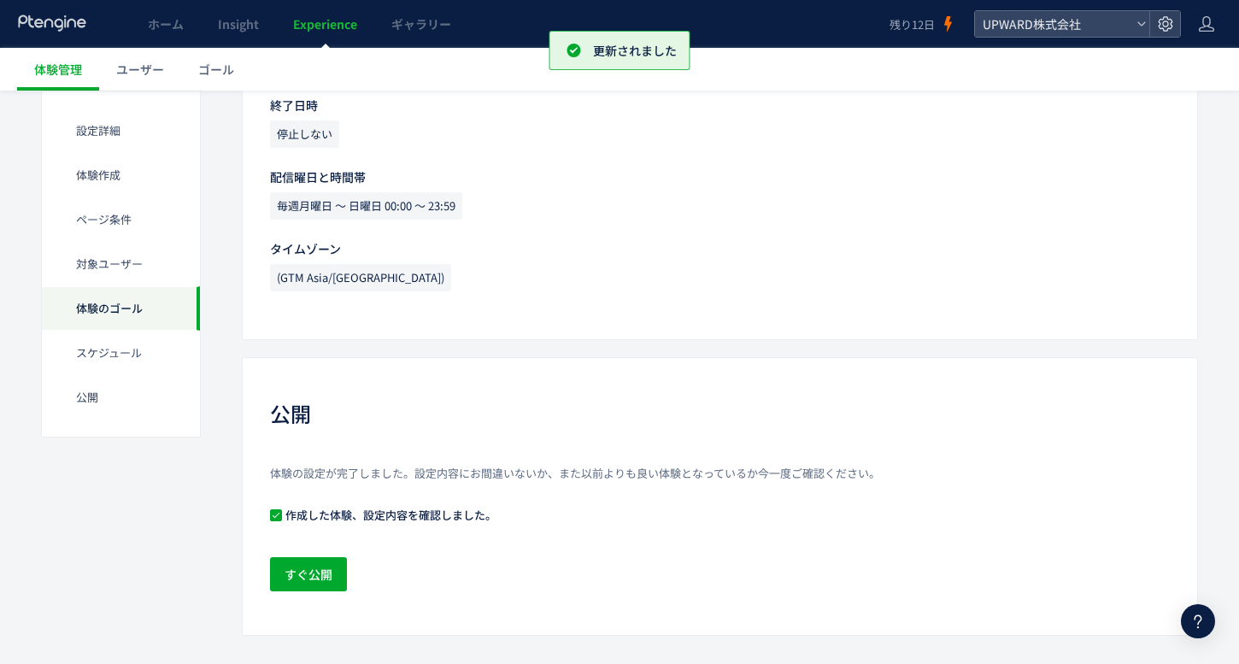
scroll to position [1624, 0]
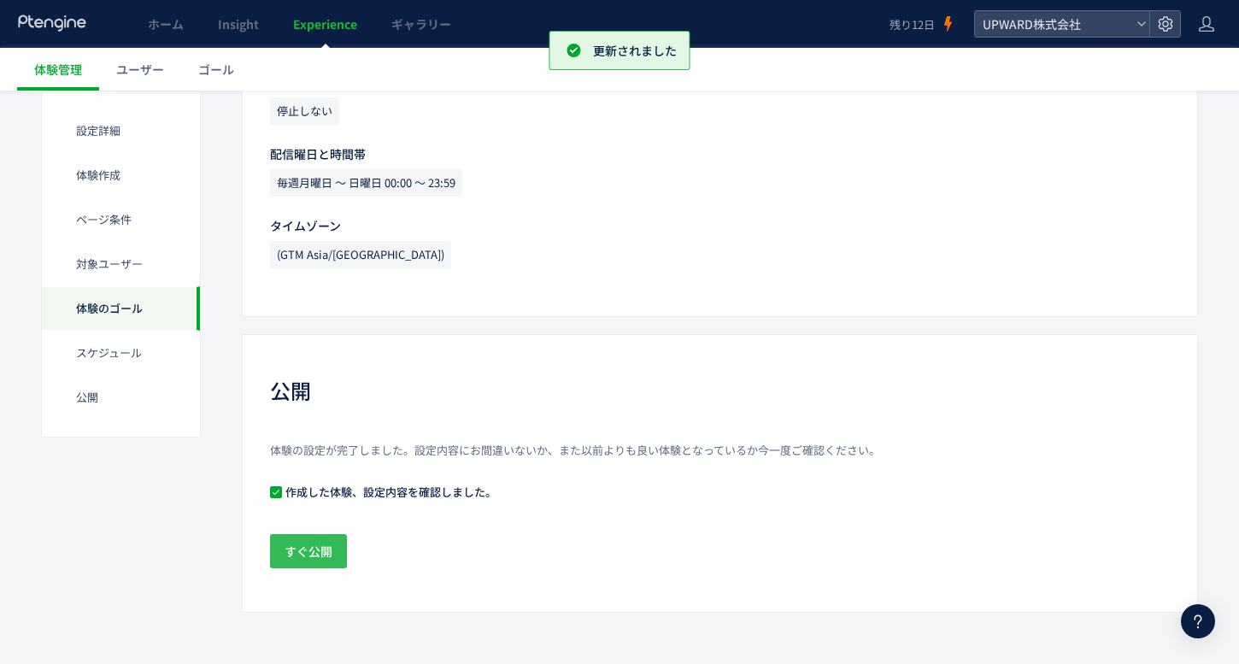
click at [334, 543] on button "すぐ公開" at bounding box center [308, 551] width 77 height 34
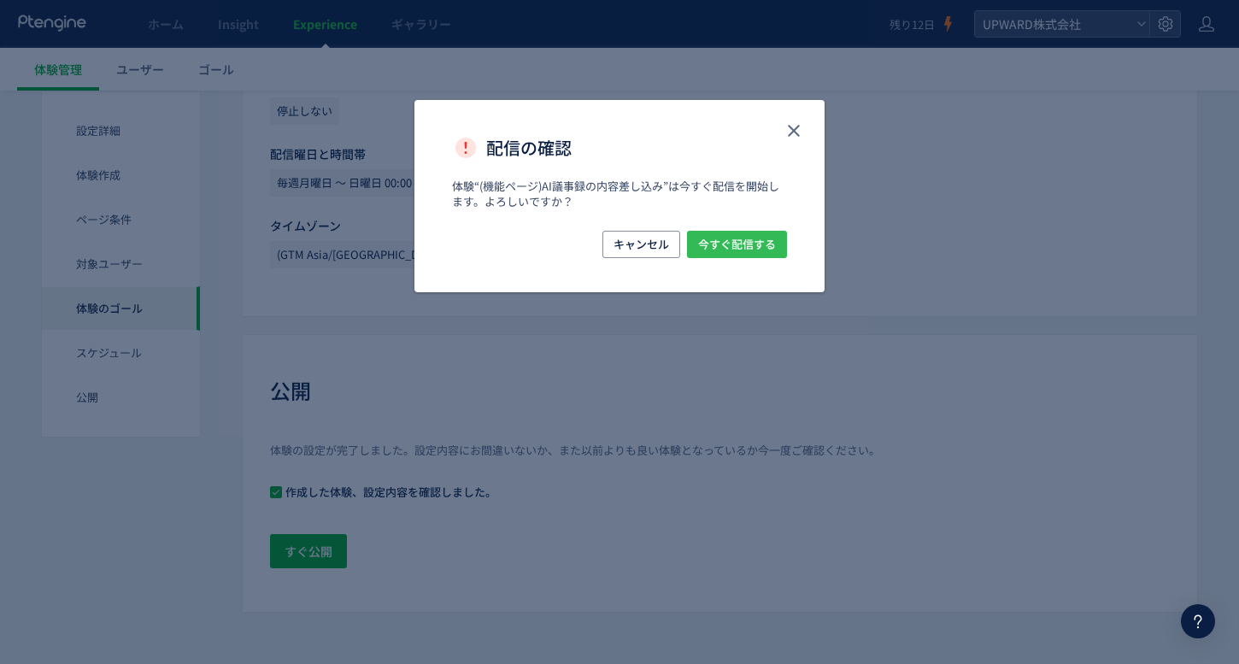
click at [697, 251] on button "今すぐ配信する" at bounding box center [737, 244] width 100 height 27
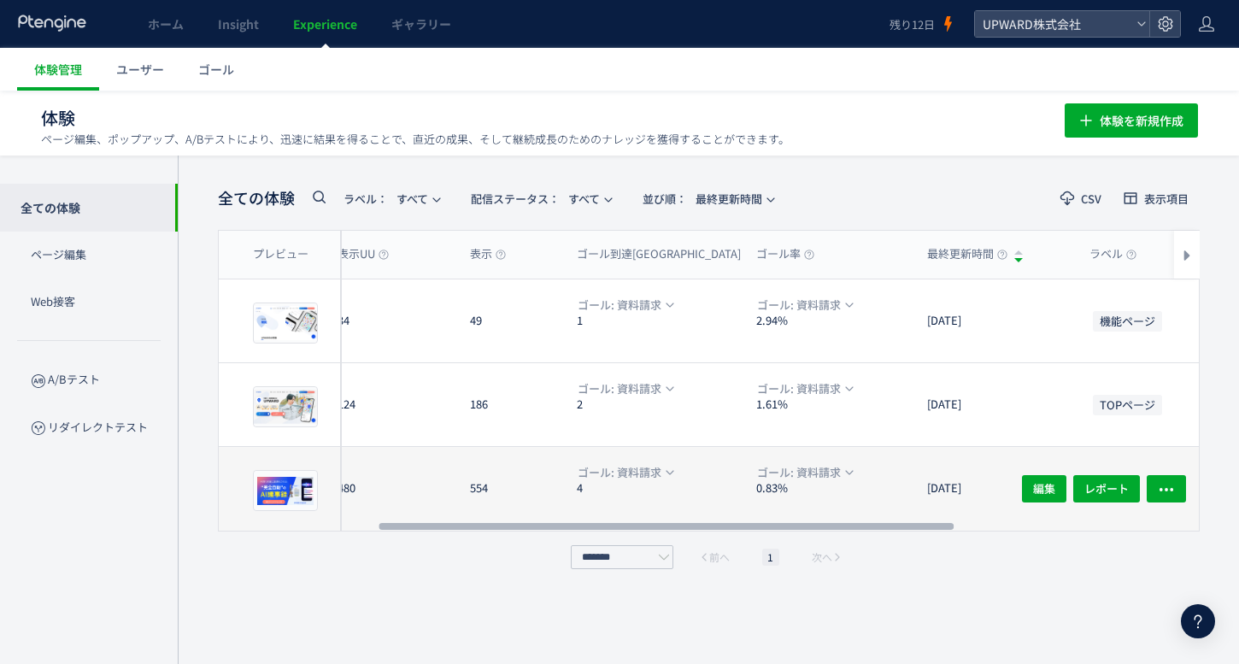
scroll to position [0, 274]
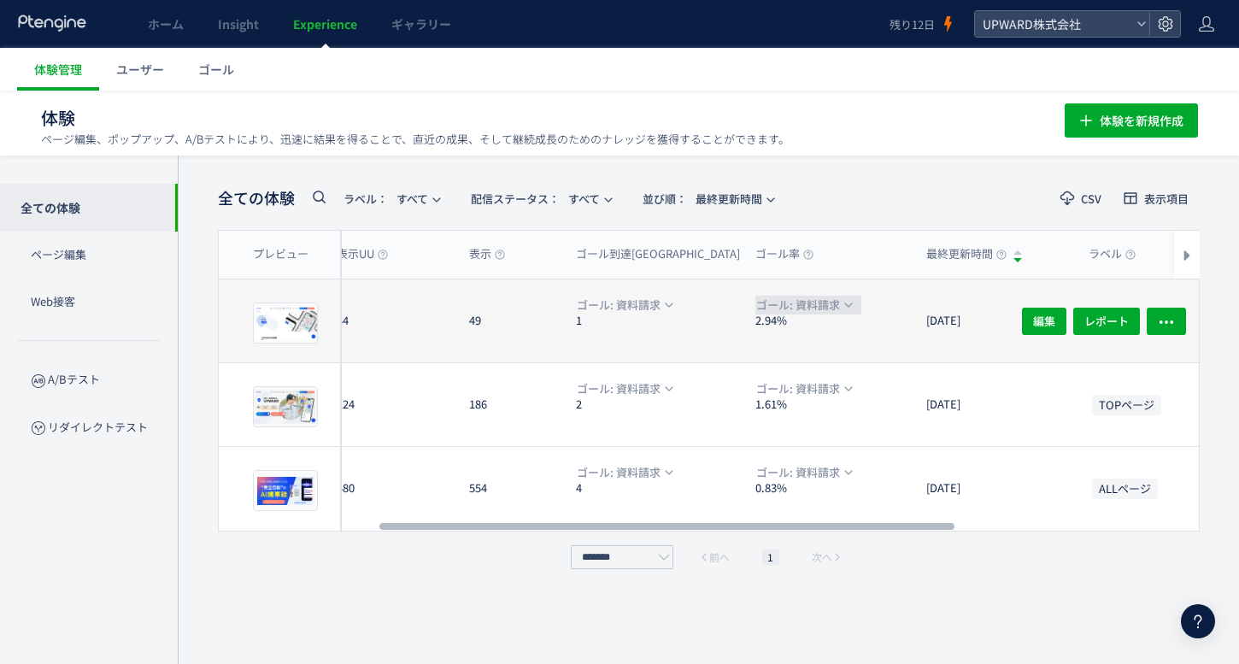
click at [844, 308] on button "ゴール: 資料請求" at bounding box center [803, 305] width 116 height 19
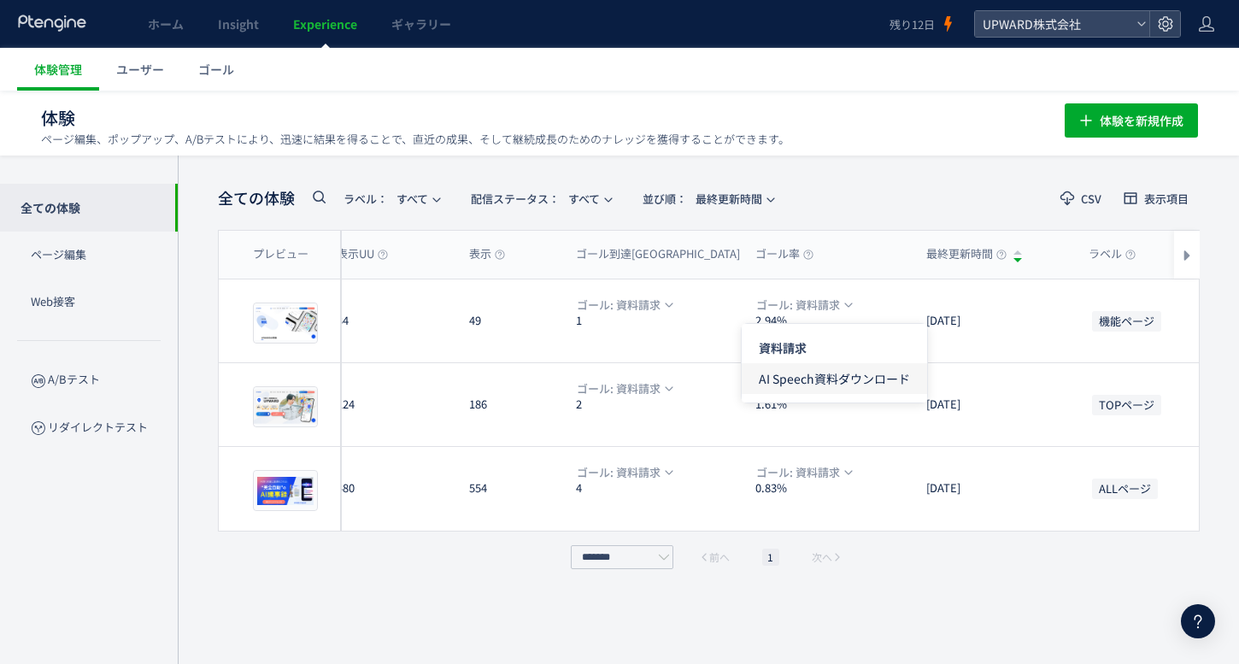
click at [836, 368] on span "AI Speech資料ダウンロード" at bounding box center [834, 378] width 151 height 31
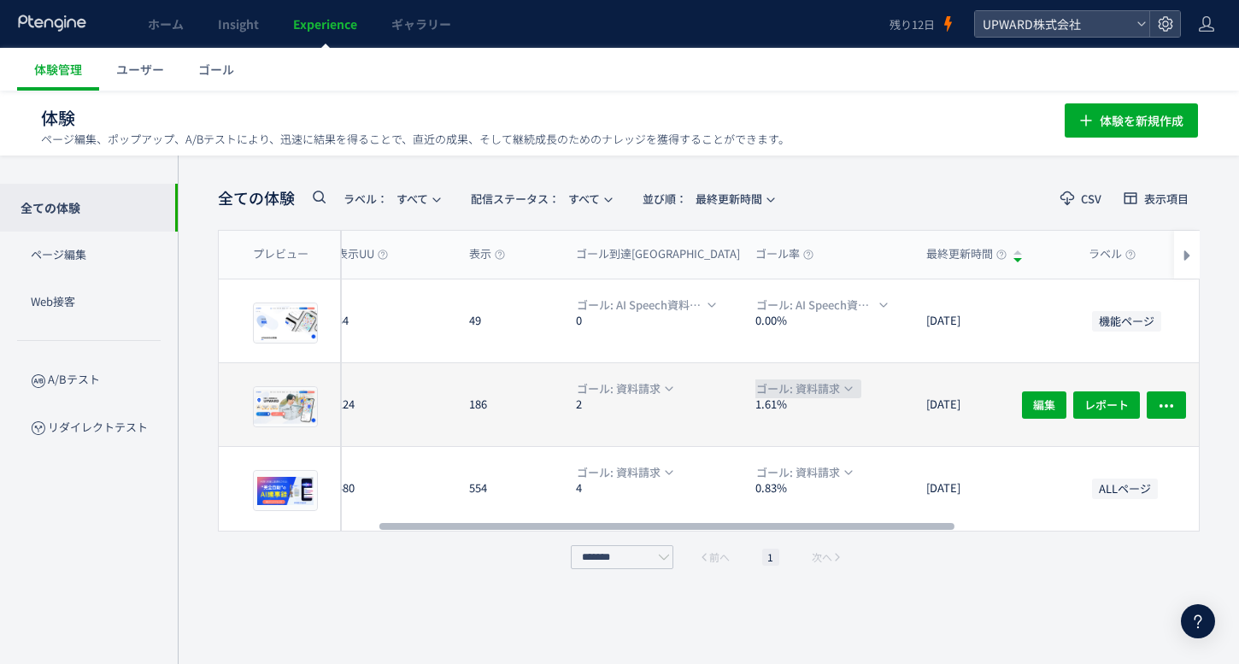
click at [836, 379] on span "ゴール: 資料請求" at bounding box center [798, 388] width 84 height 19
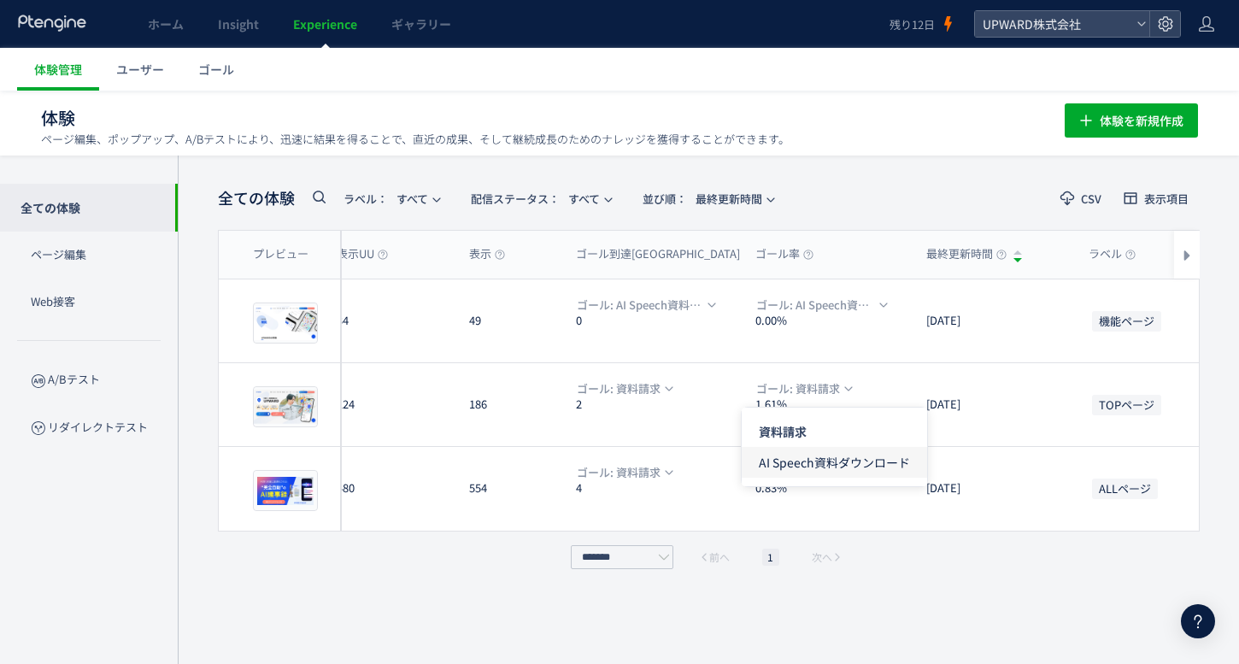
click at [833, 451] on span "AI Speech資料ダウンロード" at bounding box center [834, 462] width 151 height 31
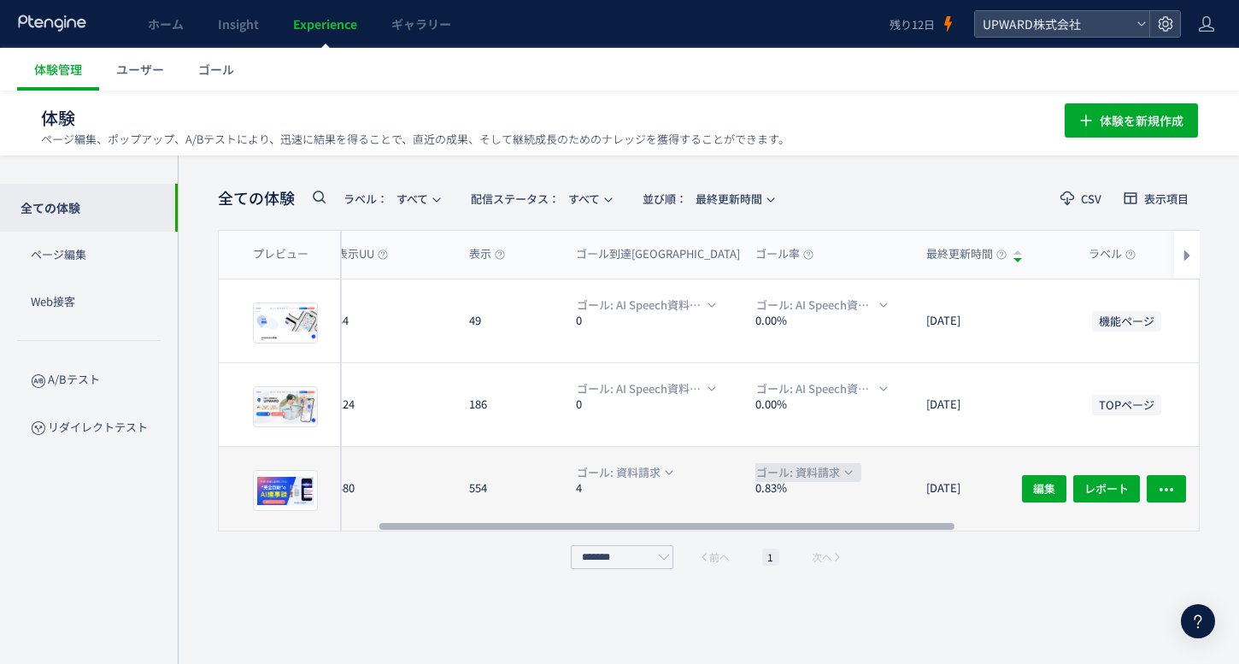
click at [819, 466] on span "ゴール: 資料請求" at bounding box center [798, 472] width 84 height 19
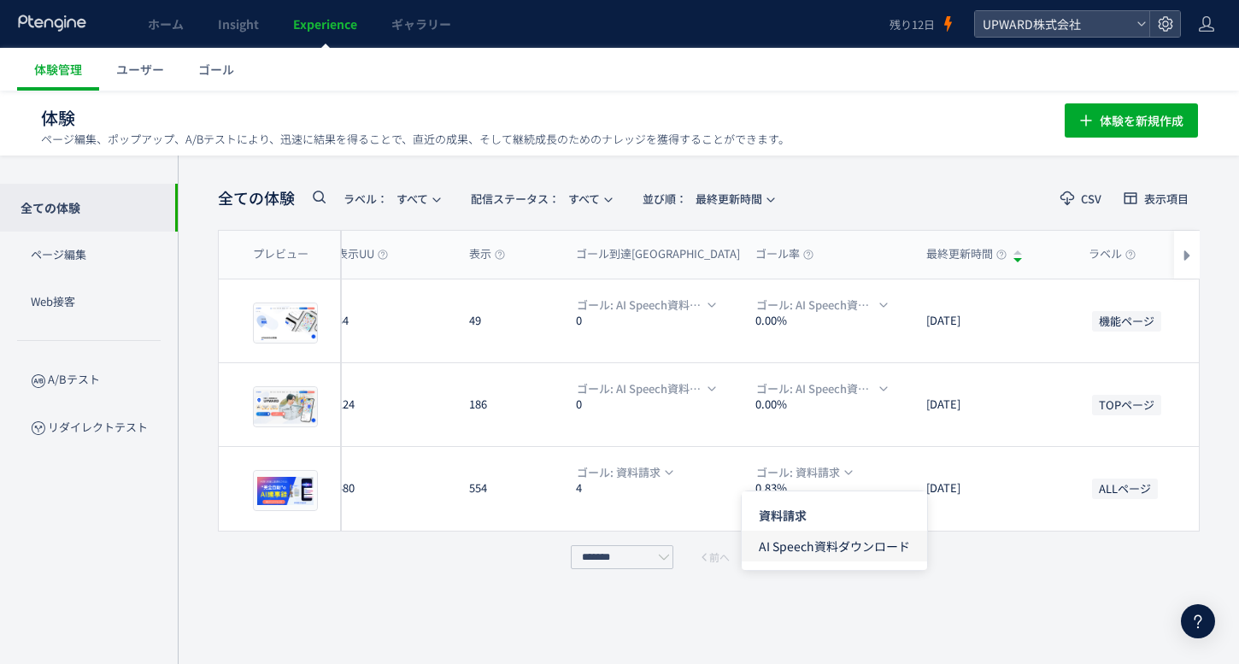
click at [812, 538] on span "AI Speech資料ダウンロード" at bounding box center [834, 546] width 151 height 31
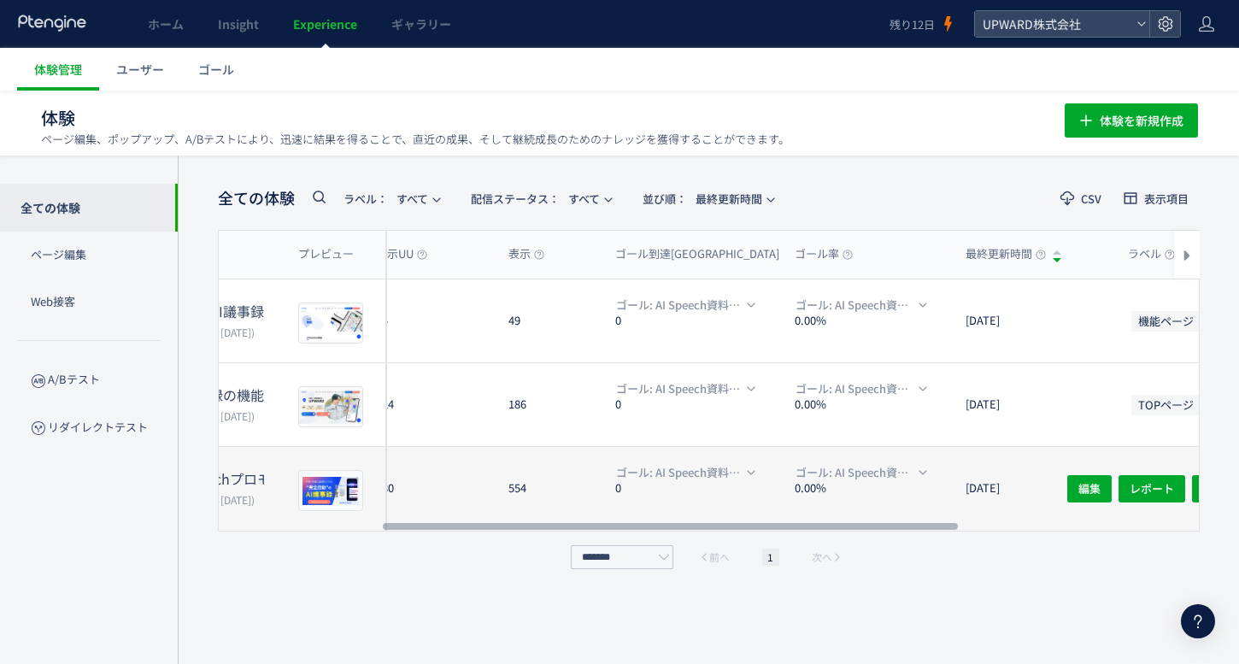
scroll to position [0, 280]
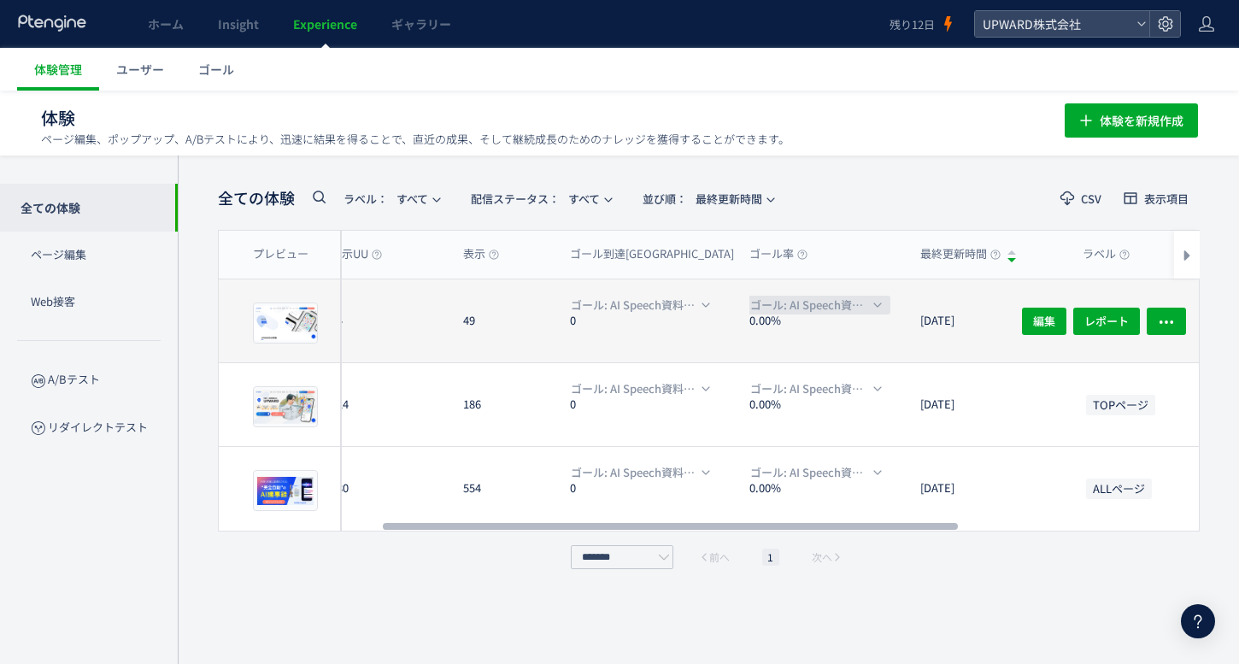
click at [817, 308] on span "ゴール: AI Speech資料ダウンロード" at bounding box center [809, 305] width 119 height 19
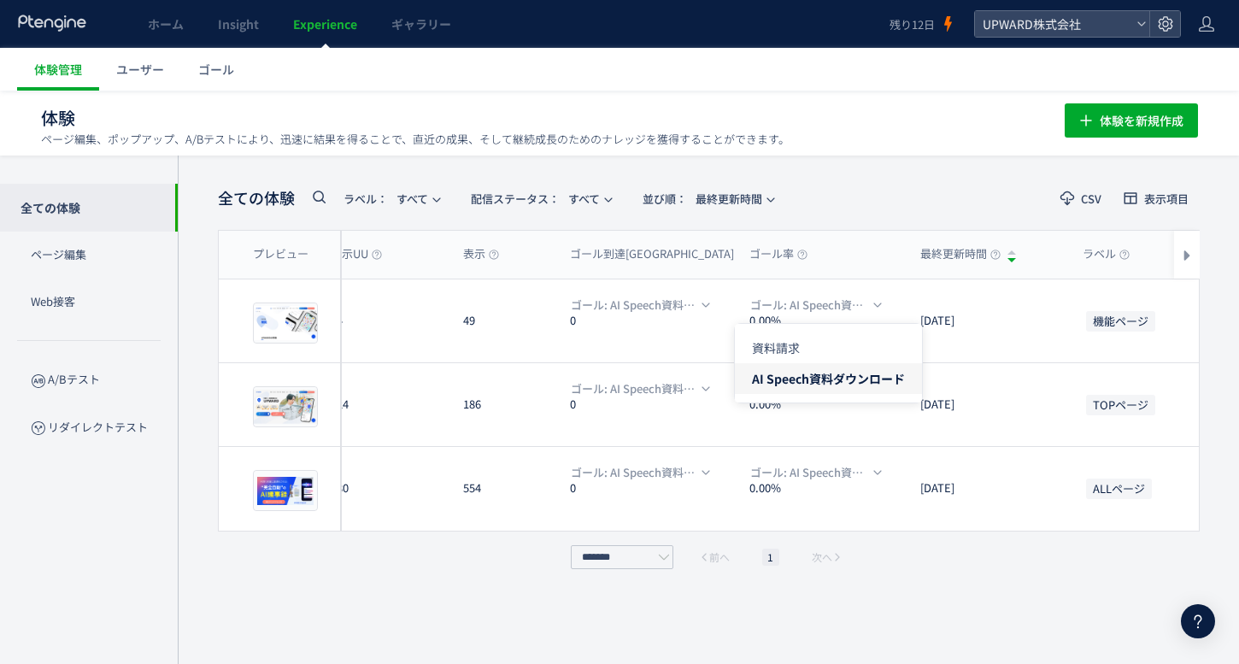
click at [772, 372] on li "AI Speech資料ダウンロード" at bounding box center [828, 378] width 187 height 31
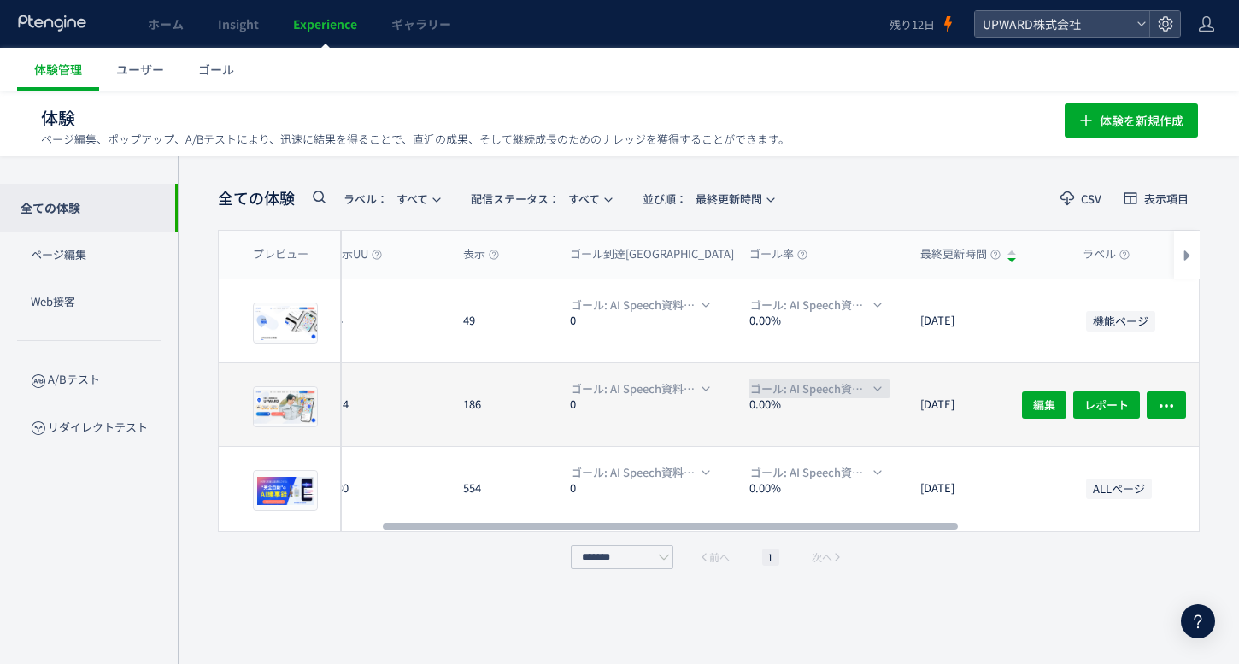
click at [790, 385] on span "ゴール: AI Speech資料ダウンロード" at bounding box center [809, 388] width 119 height 19
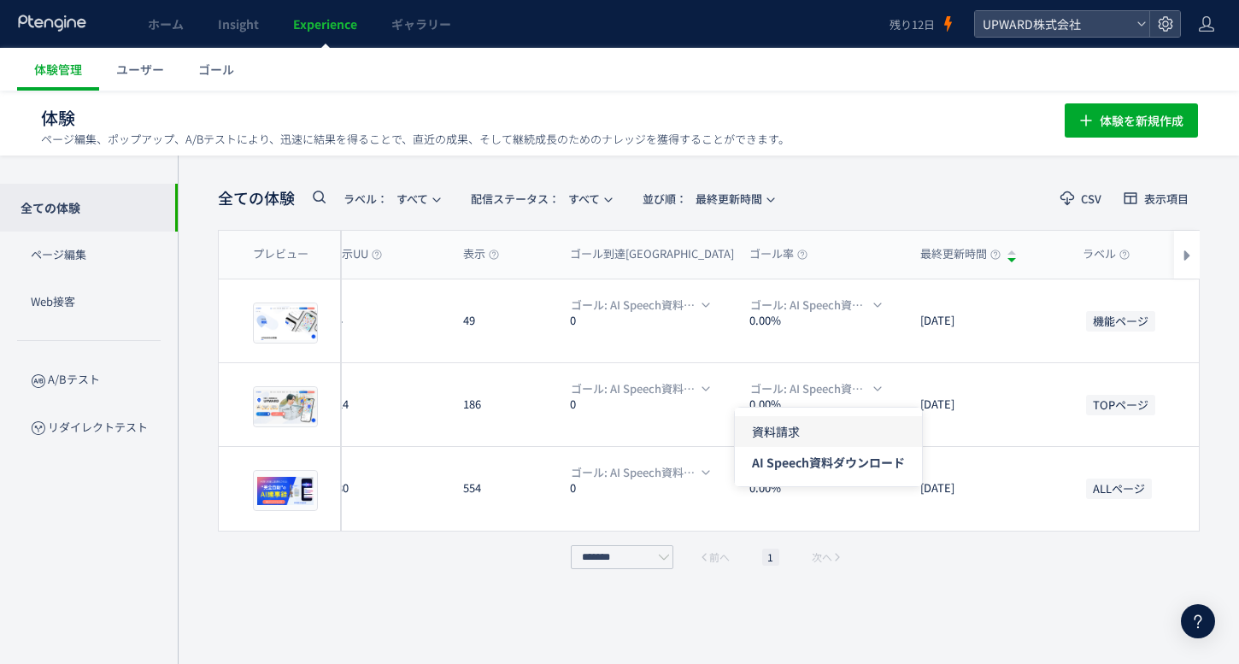
click at [790, 445] on span "資料請求" at bounding box center [828, 431] width 153 height 31
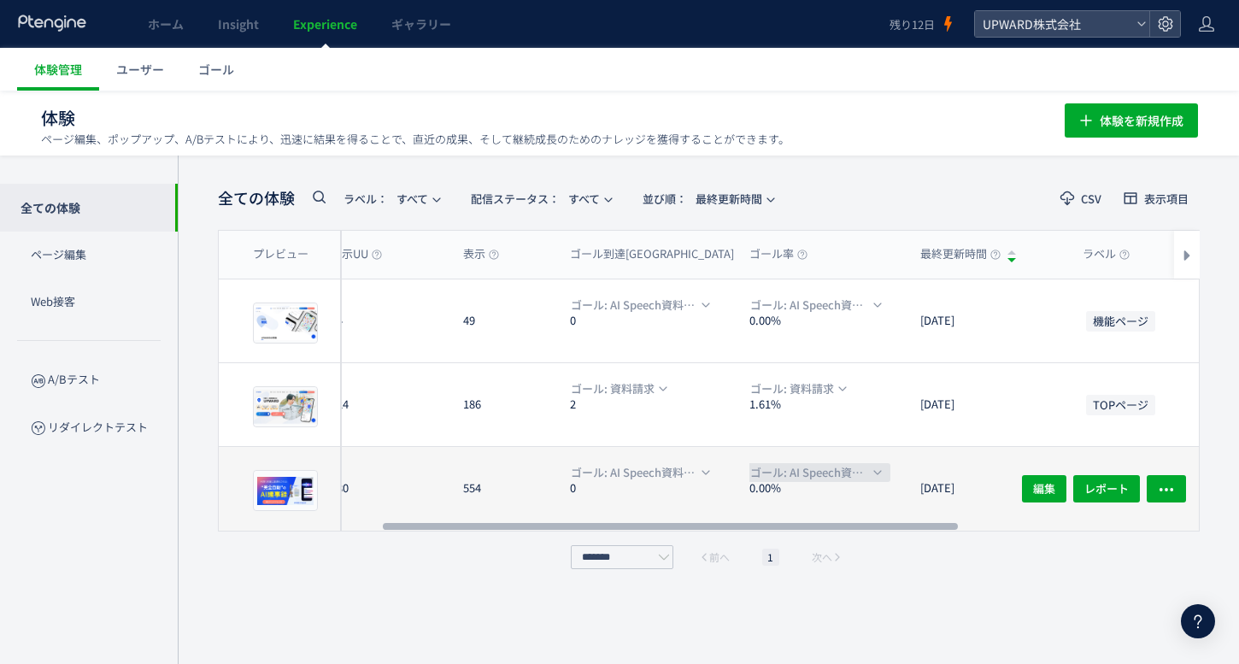
click at [804, 463] on button "ゴール: AI Speech資料ダウンロード" at bounding box center [814, 472] width 151 height 19
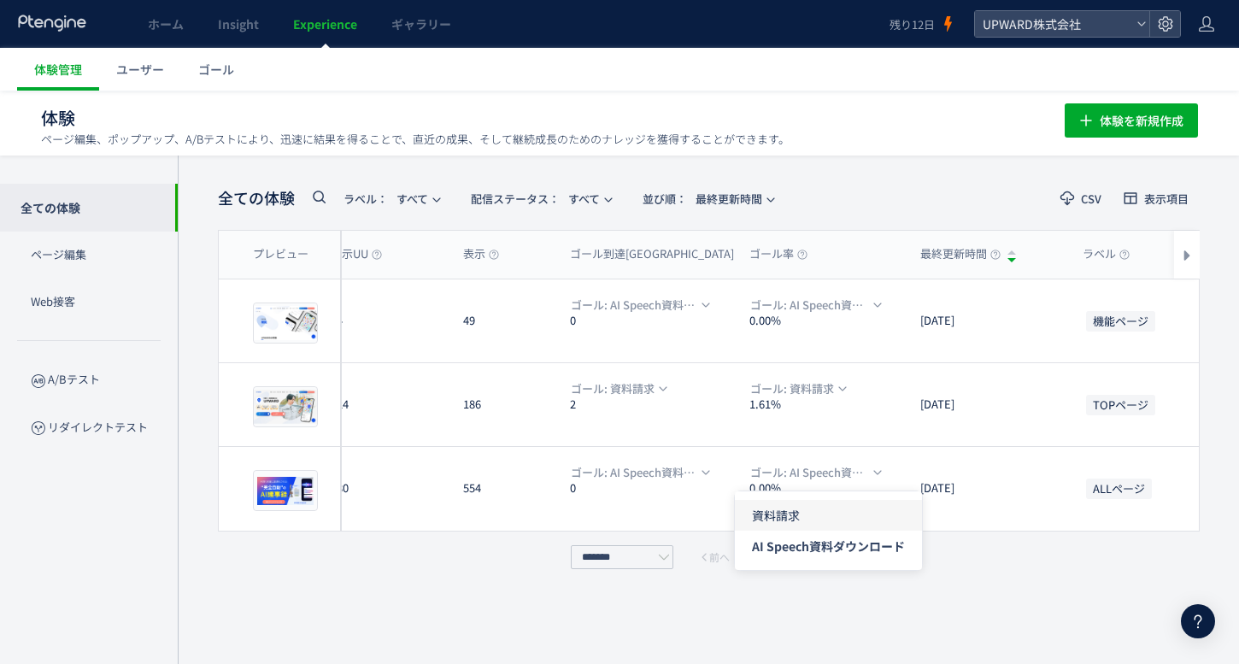
click at [794, 505] on span "資料請求" at bounding box center [828, 515] width 153 height 31
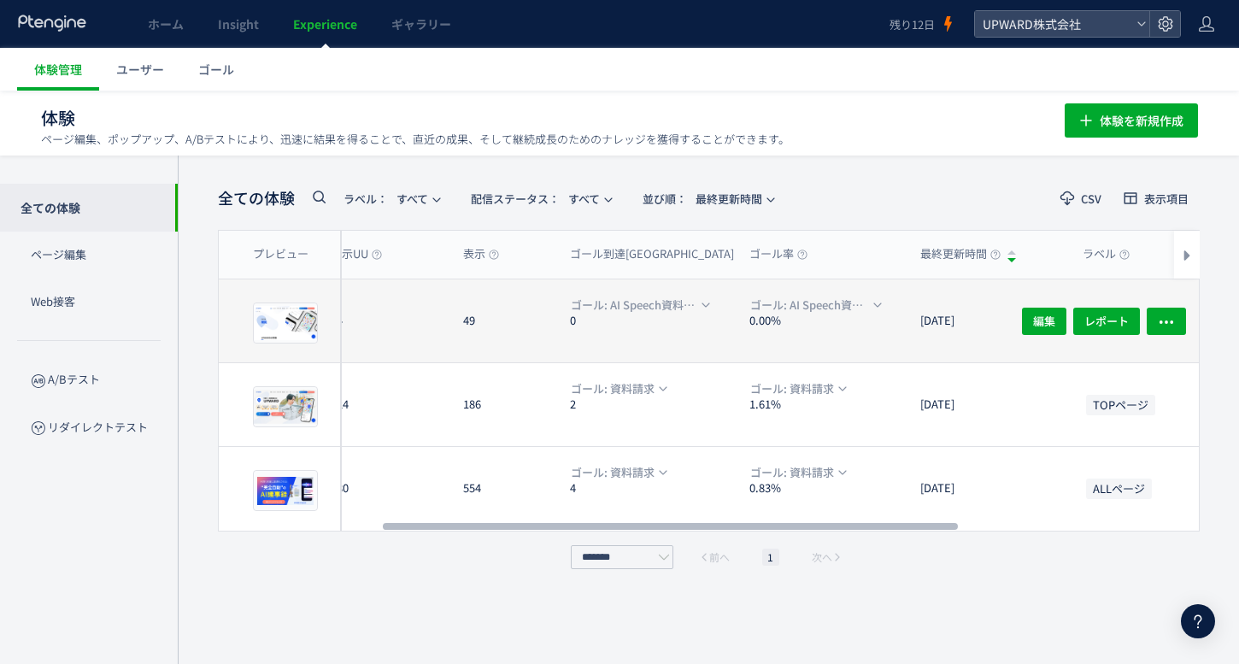
click at [817, 314] on dt "0.00%" at bounding box center [827, 321] width 157 height 16
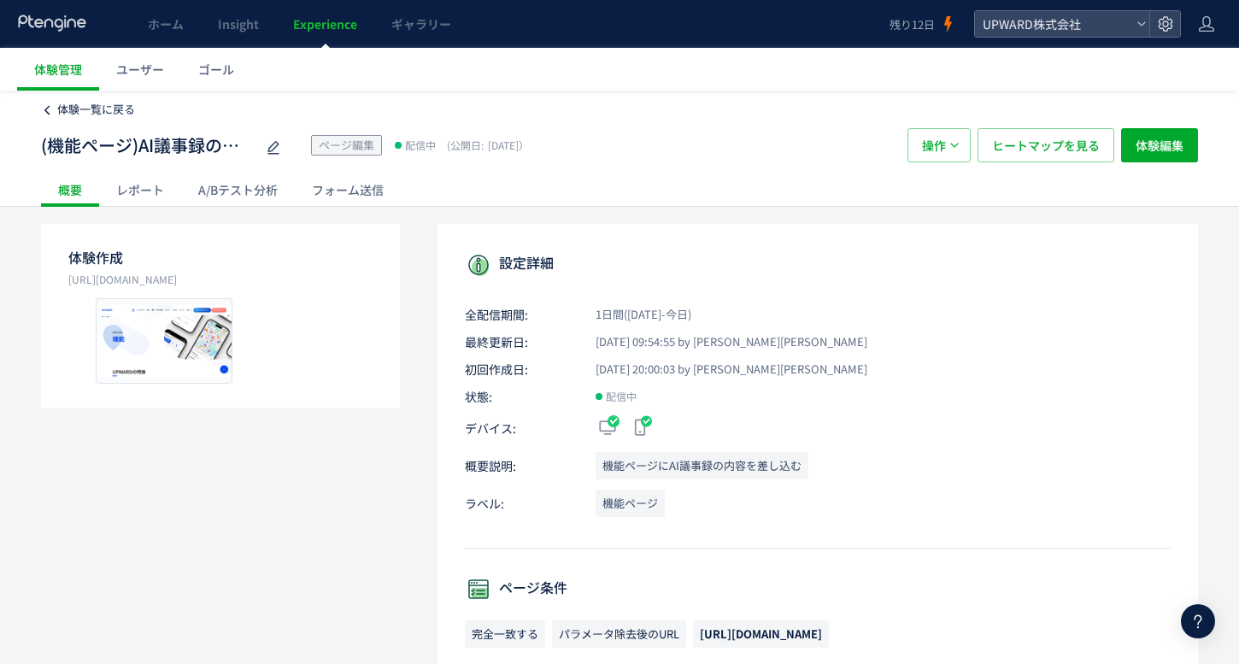
click at [59, 115] on span "体験一覧に戻る" at bounding box center [96, 109] width 78 height 16
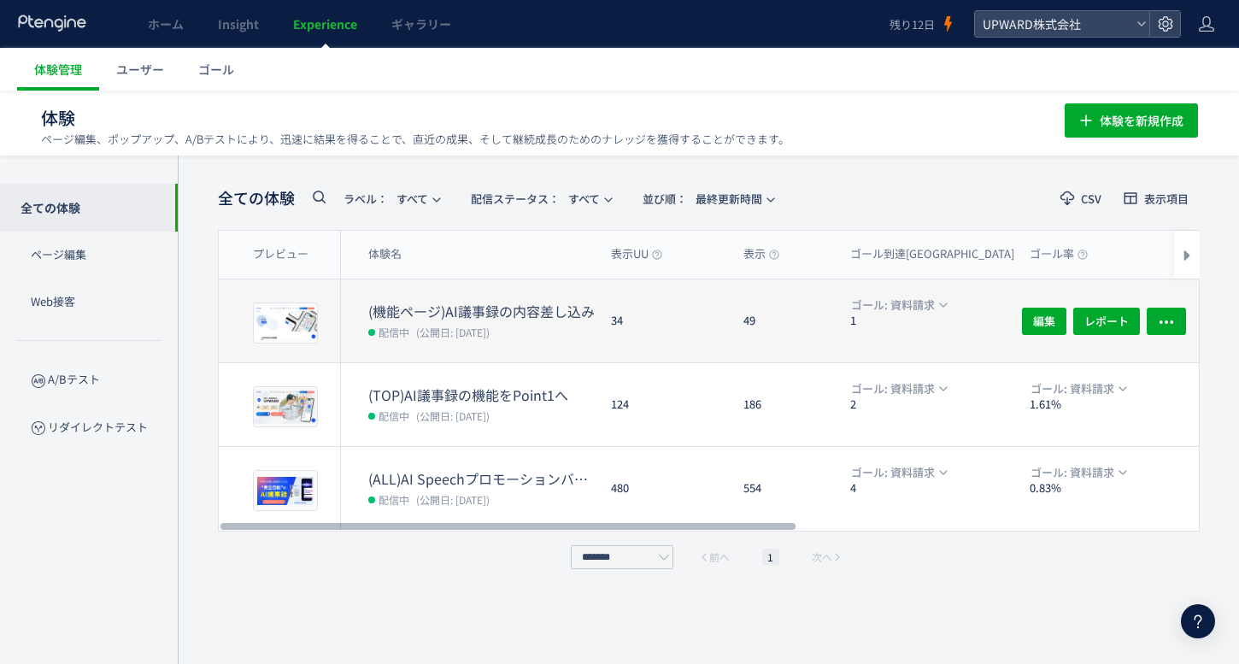
click at [871, 314] on dt "1" at bounding box center [933, 321] width 166 height 16
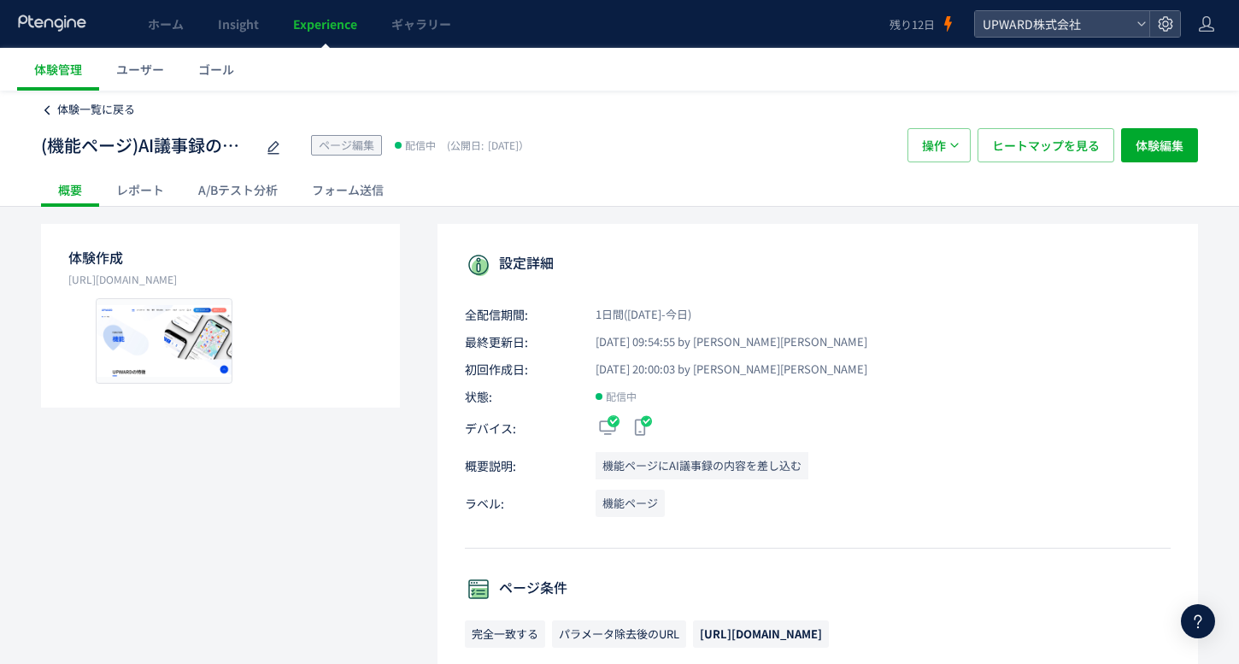
click at [91, 104] on span "体験一覧に戻る" at bounding box center [96, 109] width 78 height 16
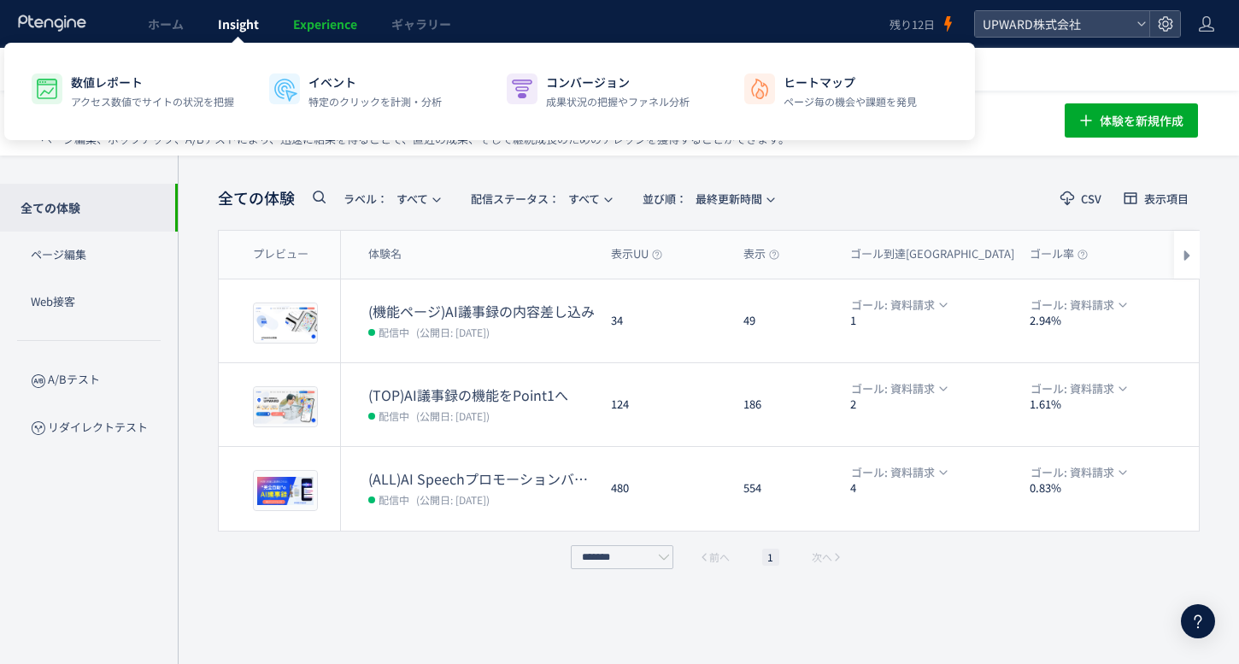
click at [214, 35] on link "Insight" at bounding box center [238, 24] width 75 height 48
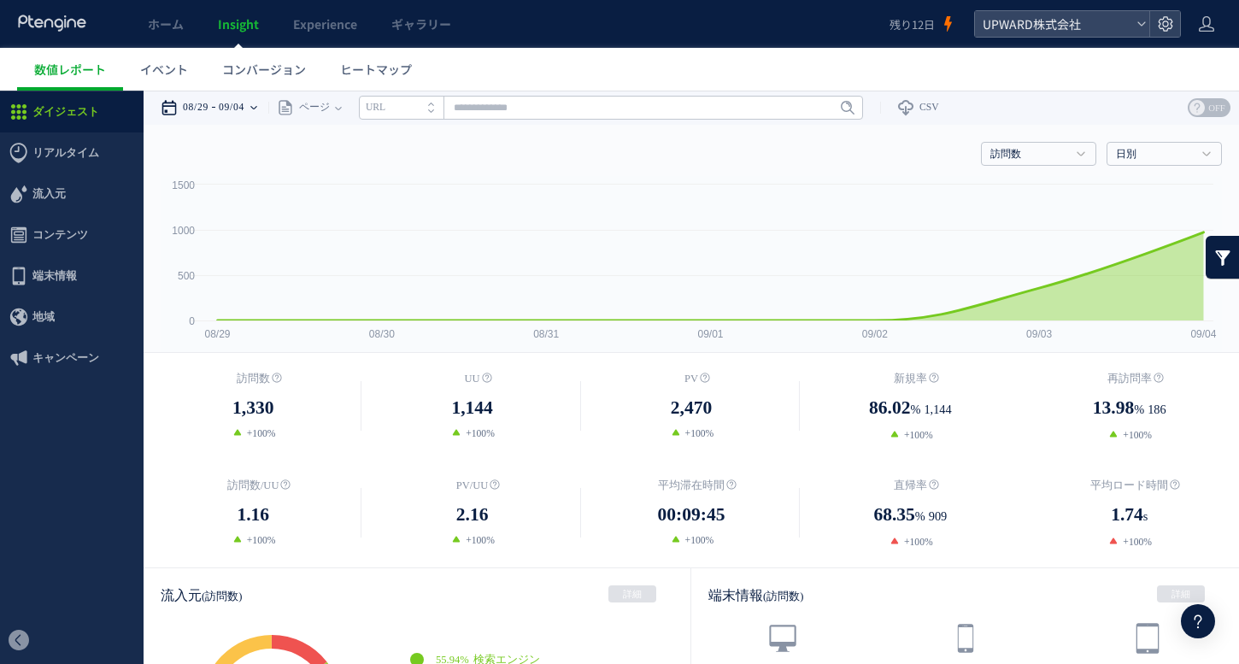
click at [207, 118] on time "08/29" at bounding box center [196, 108] width 26 height 34
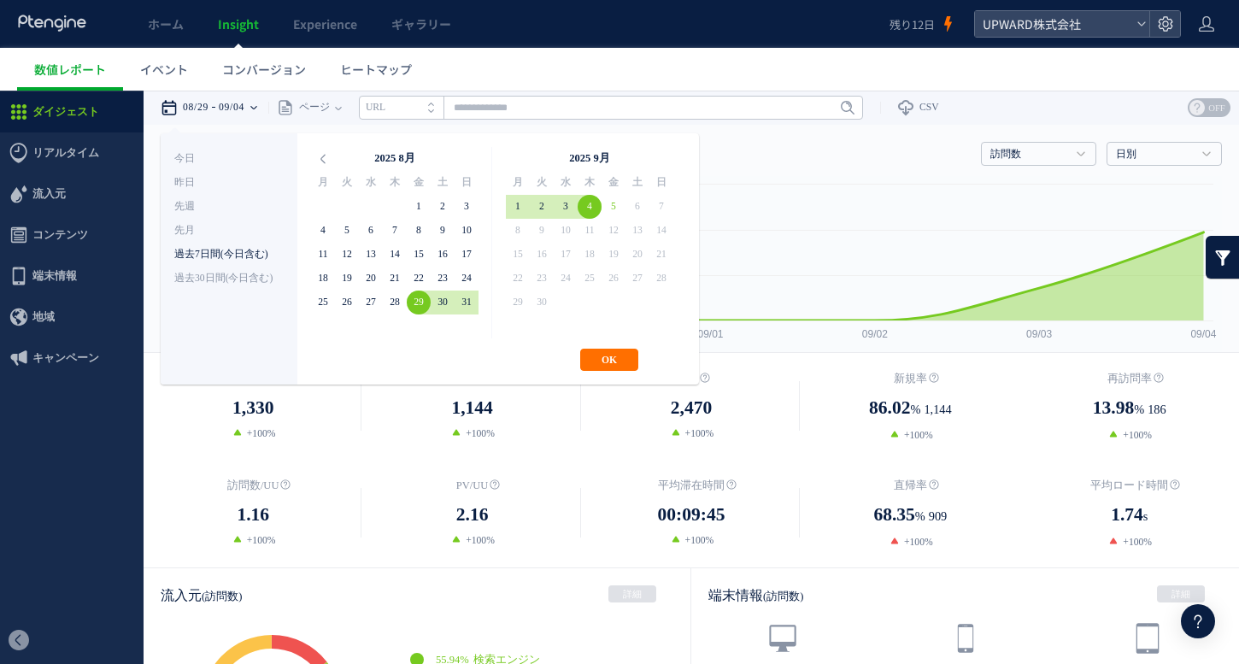
click at [232, 265] on li "過去7日間(今日含む)" at bounding box center [228, 255] width 109 height 24
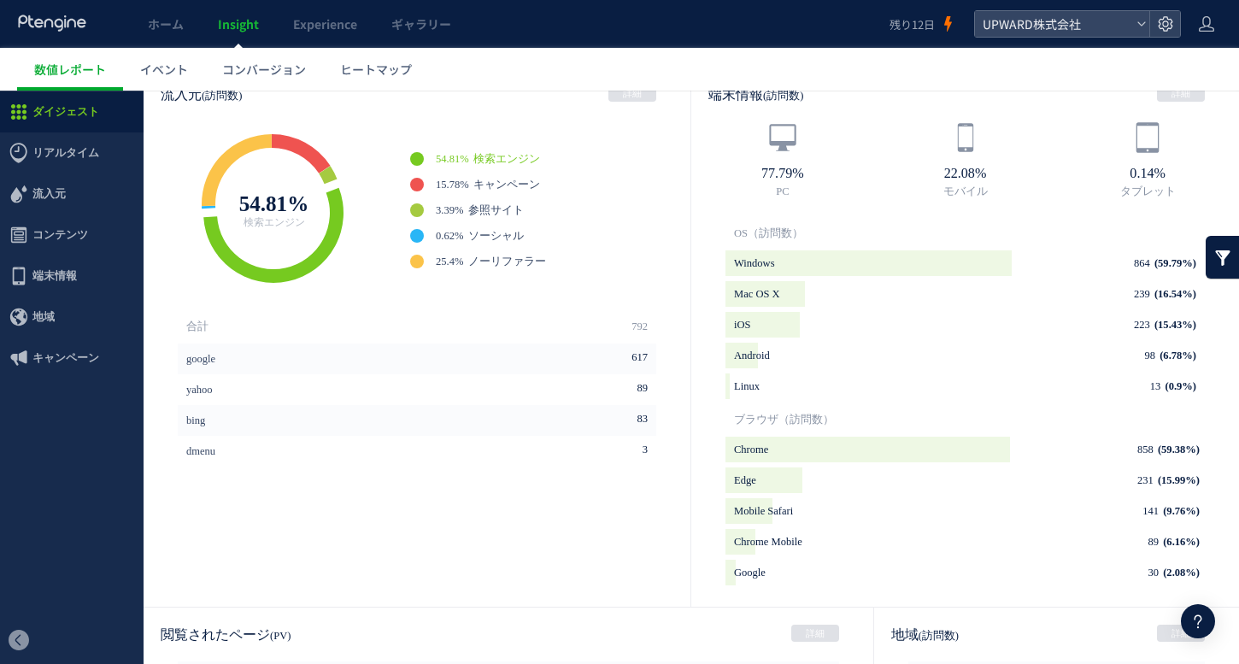
scroll to position [856, 0]
